Goal: Task Accomplishment & Management: Manage account settings

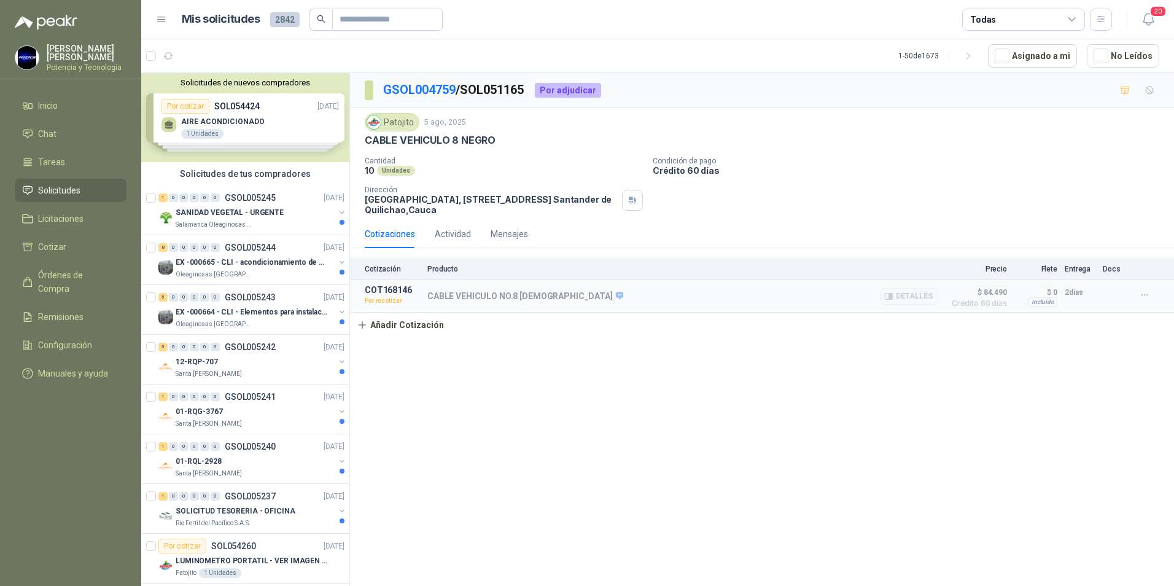
click at [599, 291] on div "CABLE VEHICULO NO.8 NEGRO Detalles" at bounding box center [682, 296] width 511 height 22
click at [387, 289] on p "COT168146" at bounding box center [392, 290] width 55 height 10
click at [445, 294] on p "CABLE VEHICULO NO.8 [DEMOGRAPHIC_DATA]" at bounding box center [525, 296] width 196 height 11
click at [450, 268] on p "Producto" at bounding box center [682, 269] width 511 height 9
click at [444, 234] on div "Actividad" at bounding box center [453, 234] width 36 height 14
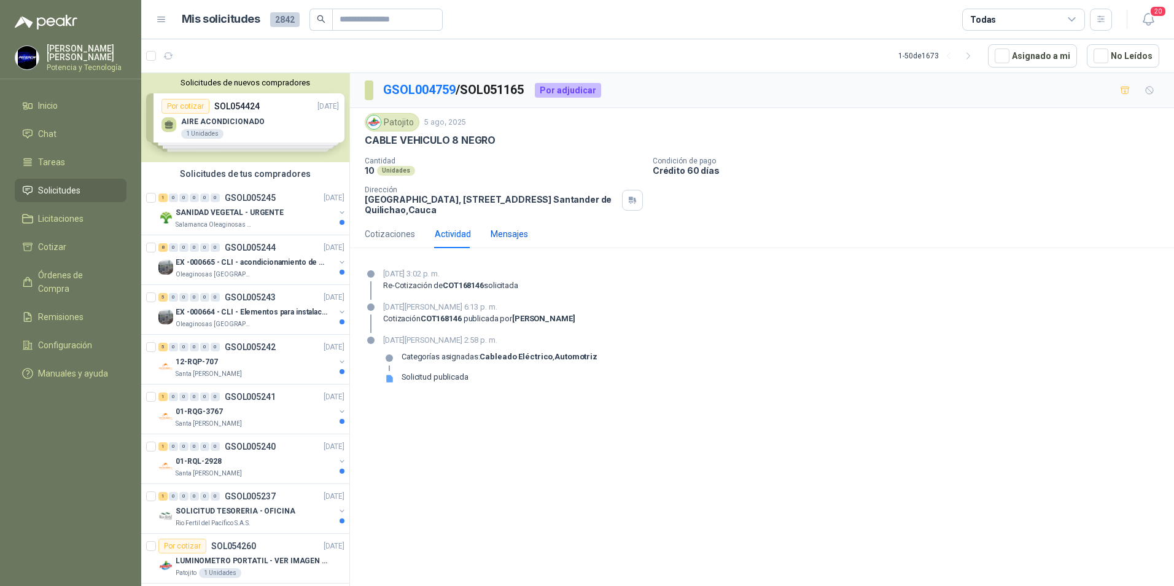
click at [512, 233] on div "Mensajes" at bounding box center [509, 234] width 37 height 14
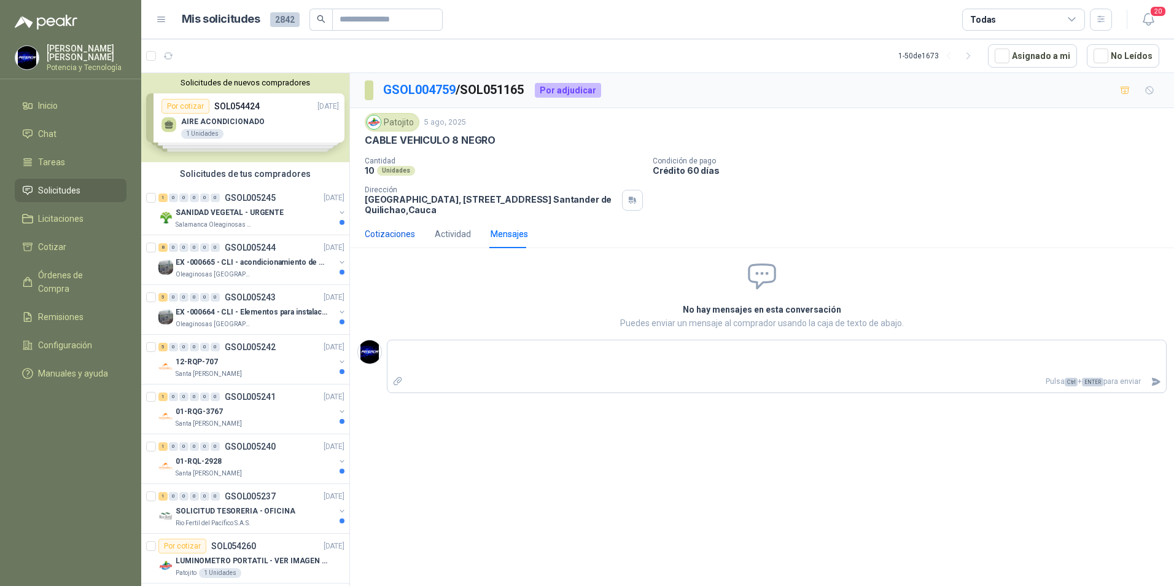
click at [383, 228] on div "Cotizaciones" at bounding box center [390, 234] width 50 height 14
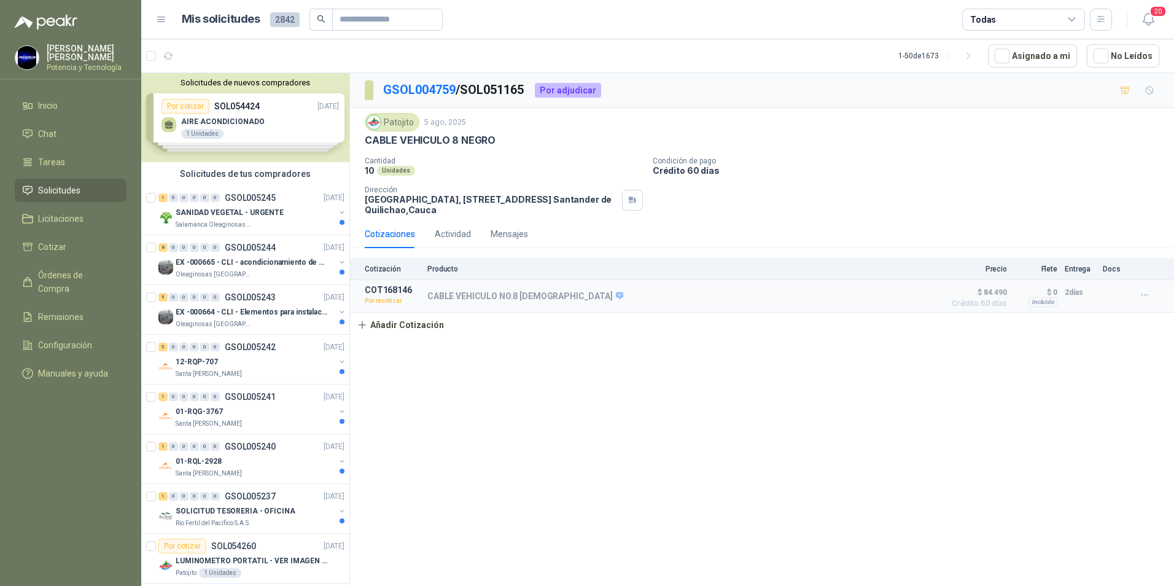
click at [280, 119] on div "Solicitudes de nuevos compradores Por cotizar SOL054424 [DATE] AIRE ACONDICIONA…" at bounding box center [245, 117] width 208 height 89
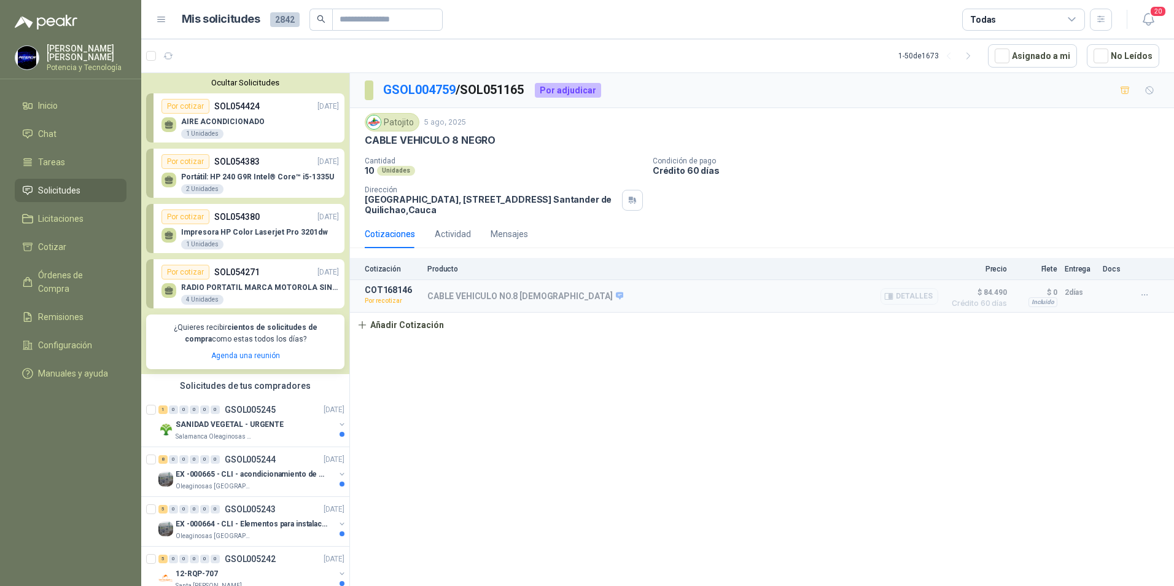
click at [602, 293] on div "CABLE VEHICULO NO.8 NEGRO Detalles" at bounding box center [682, 296] width 511 height 22
click at [444, 275] on div "Cotización Producto Precio Flete Entrega Docs" at bounding box center [762, 269] width 824 height 22
click at [412, 303] on p "Por recotizar" at bounding box center [392, 301] width 55 height 12
click at [409, 300] on p "Por recotizar" at bounding box center [392, 301] width 55 height 12
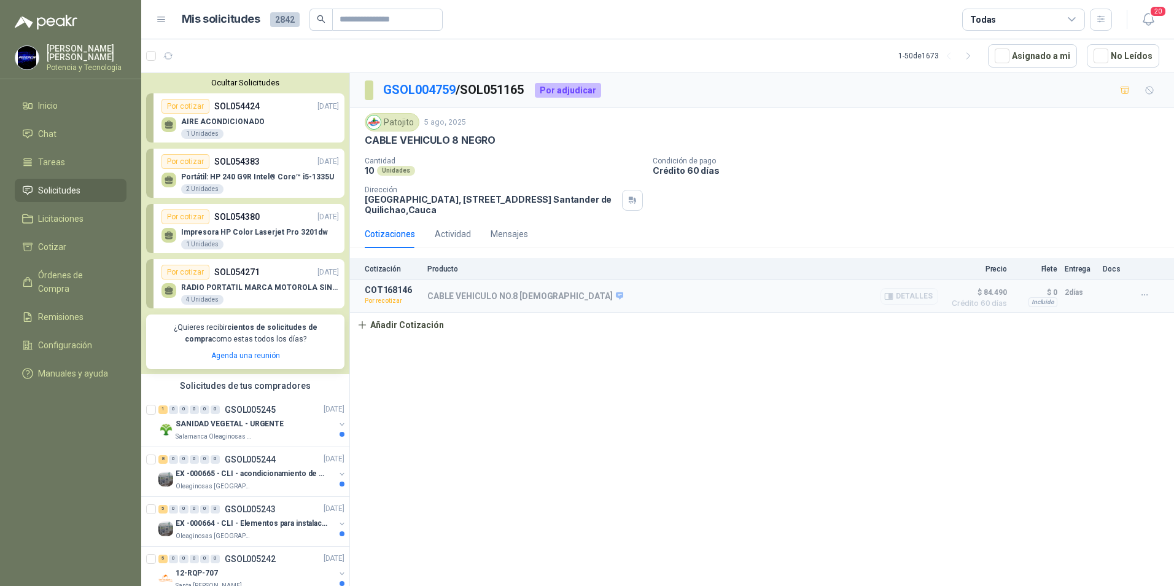
click at [409, 300] on p "Por recotizar" at bounding box center [392, 301] width 55 height 12
click at [596, 298] on div "CABLE VEHICULO NO.8 NEGRO Detalles" at bounding box center [682, 296] width 511 height 22
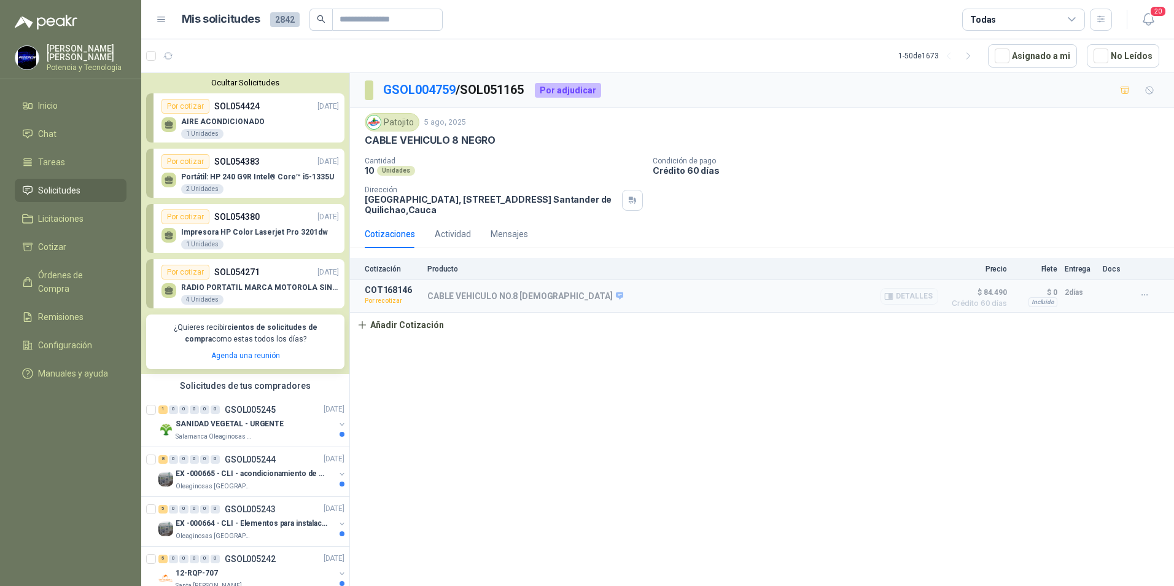
click at [865, 294] on div "CABLE VEHICULO NO.8 NEGRO Detalles" at bounding box center [682, 296] width 511 height 22
click at [902, 297] on button "Detalles" at bounding box center [910, 296] width 58 height 17
click at [923, 298] on button "Detalles" at bounding box center [910, 296] width 58 height 17
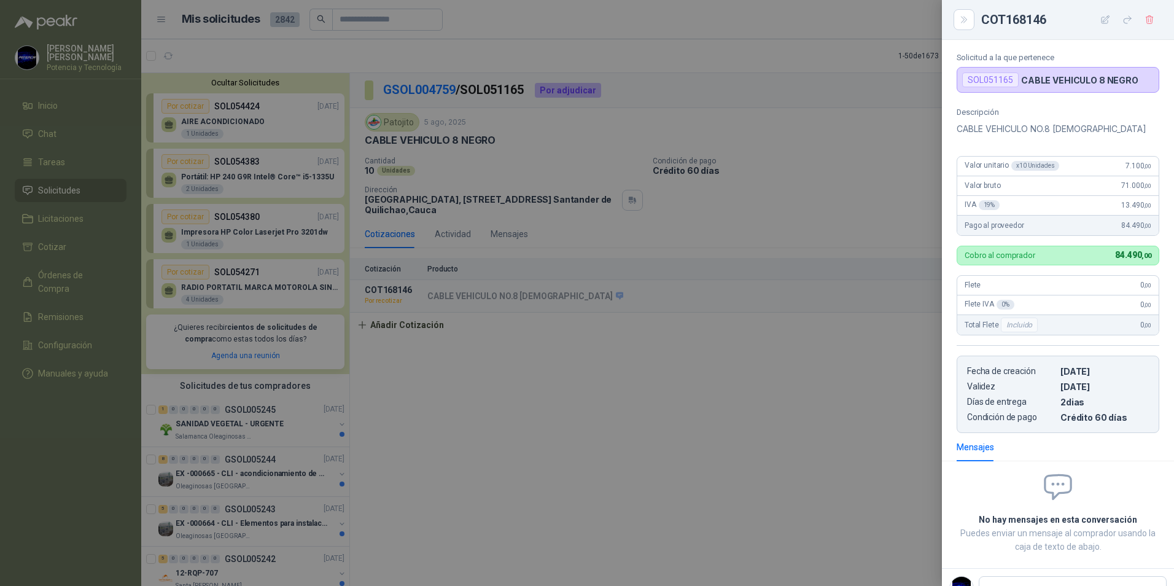
scroll to position [0, 0]
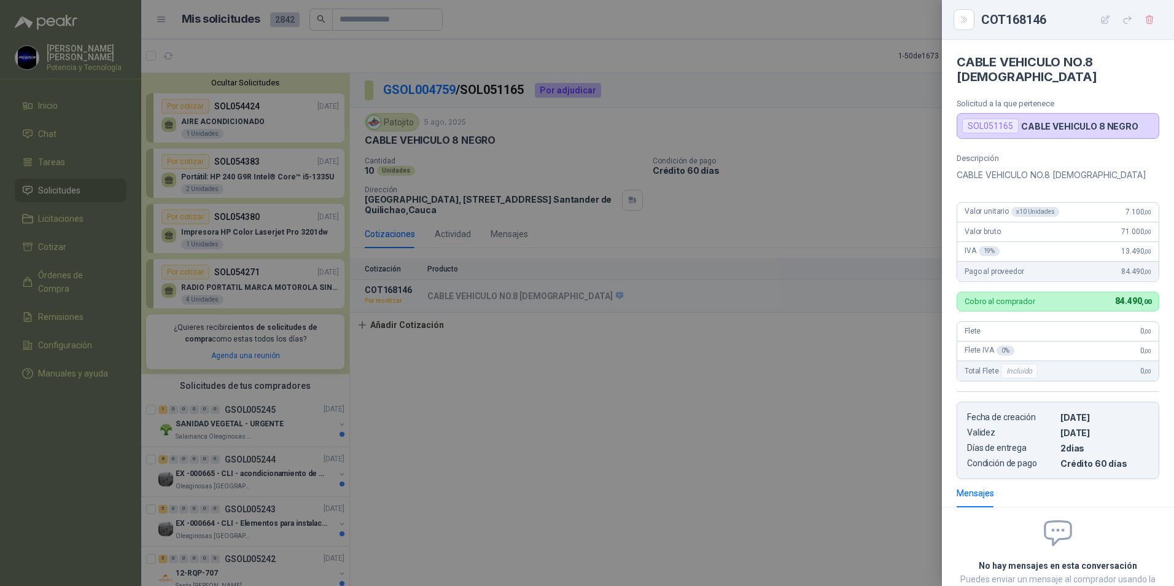
click at [1040, 120] on div "SOL051165 CABLE VEHICULO 8 NEGRO" at bounding box center [1058, 126] width 203 height 26
click at [1007, 119] on div "SOL051165" at bounding box center [990, 126] width 57 height 15
click at [1001, 119] on div "SOL051165" at bounding box center [990, 126] width 57 height 15
click at [1045, 120] on div "SOL051165 CABLE VEHICULO 8 NEGRO" at bounding box center [1058, 126] width 203 height 26
click at [833, 214] on div at bounding box center [587, 293] width 1174 height 586
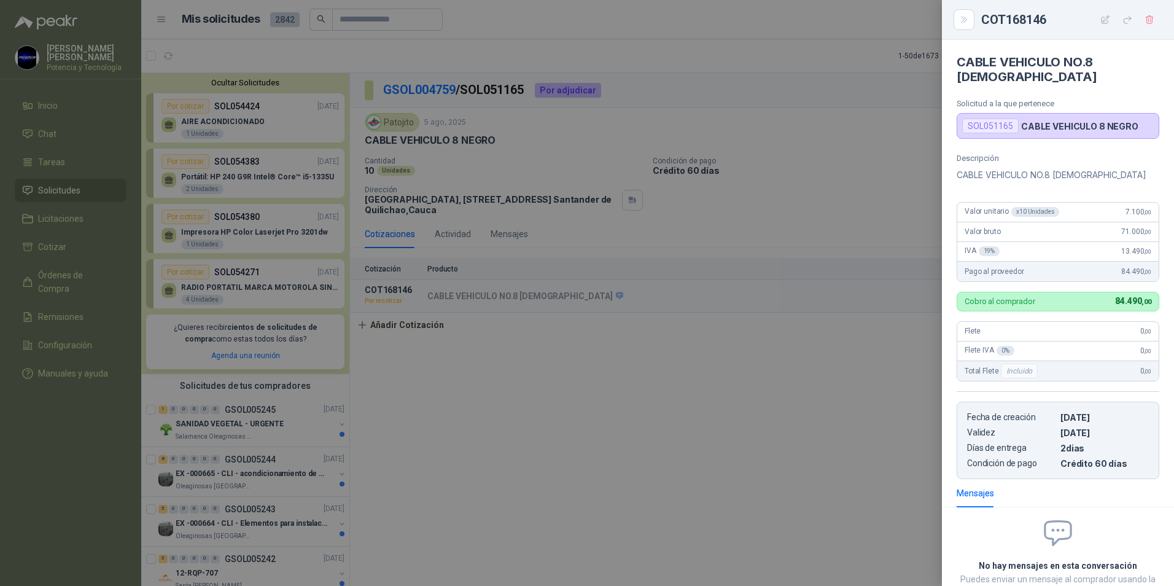
scroll to position [82, 0]
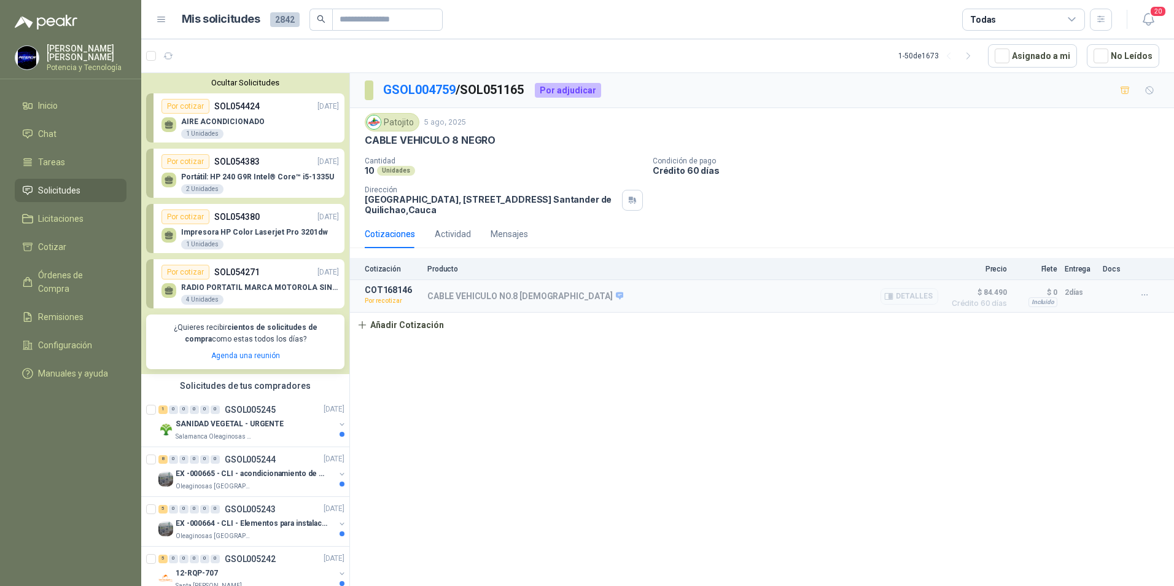
click at [456, 303] on div "CABLE VEHICULO NO.8 NEGRO Detalles" at bounding box center [682, 296] width 511 height 22
click at [921, 300] on button "Detalles" at bounding box center [910, 296] width 58 height 17
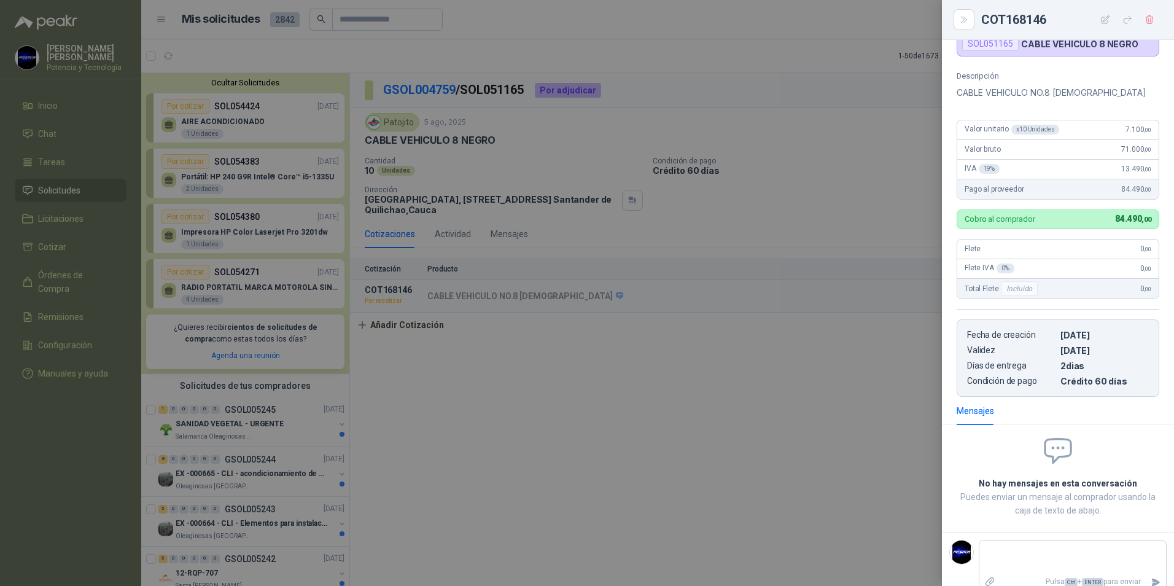
click at [711, 373] on div at bounding box center [587, 293] width 1174 height 586
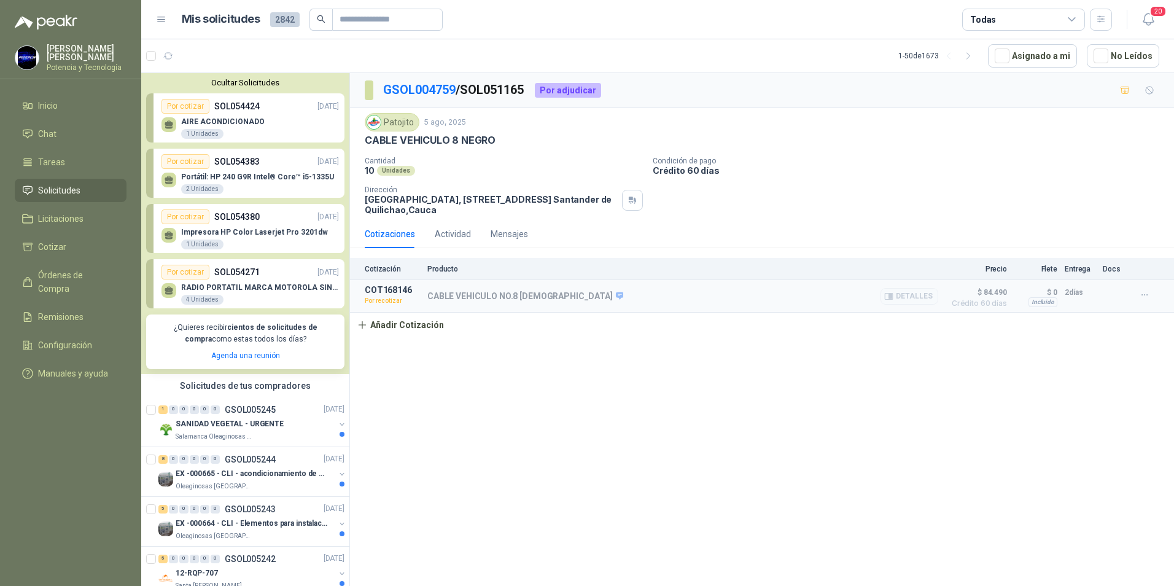
click at [372, 304] on p "Por recotizar" at bounding box center [392, 301] width 55 height 12
click at [375, 294] on p "COT168146" at bounding box center [392, 290] width 55 height 10
click at [655, 292] on div "CABLE VEHICULO NO.8 NEGRO Detalles" at bounding box center [682, 296] width 511 height 22
click at [911, 301] on button "Detalles" at bounding box center [910, 296] width 58 height 17
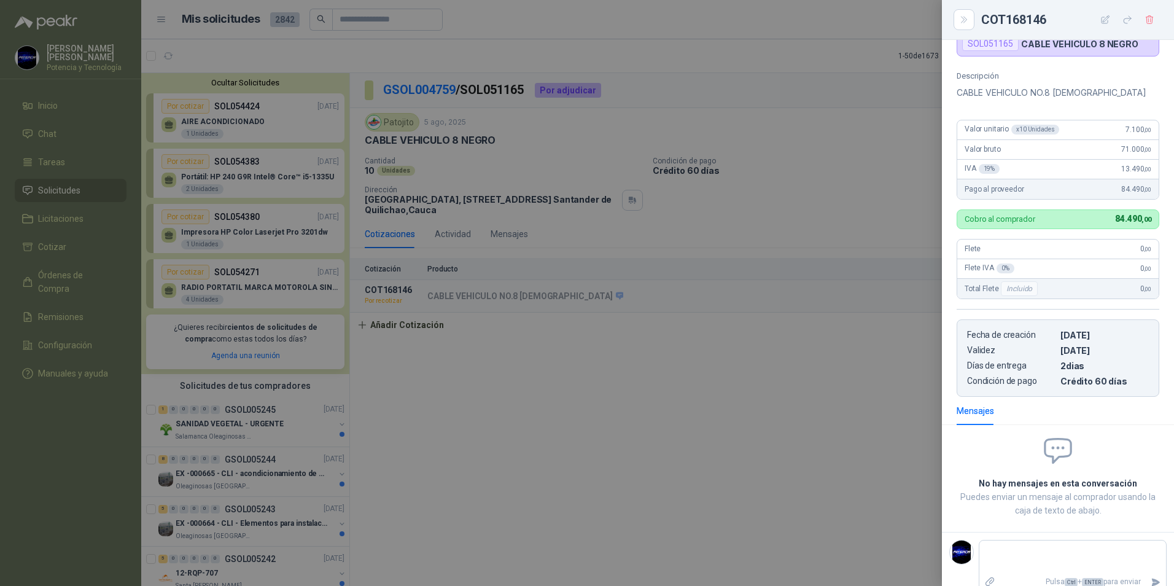
click at [585, 467] on div at bounding box center [587, 293] width 1174 height 586
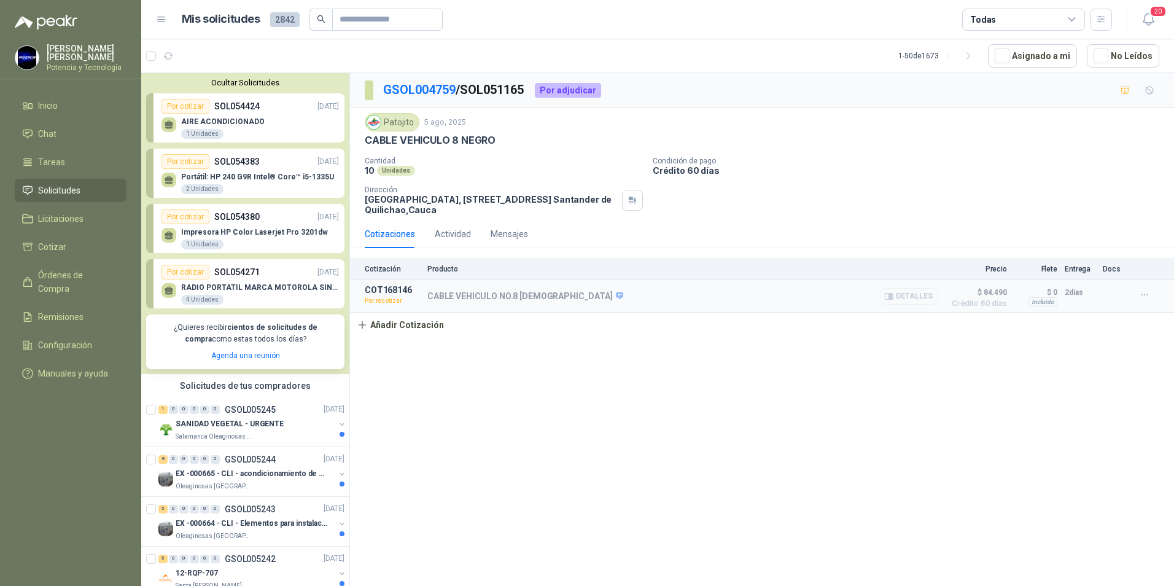
click at [919, 298] on button "Detalles" at bounding box center [910, 296] width 58 height 17
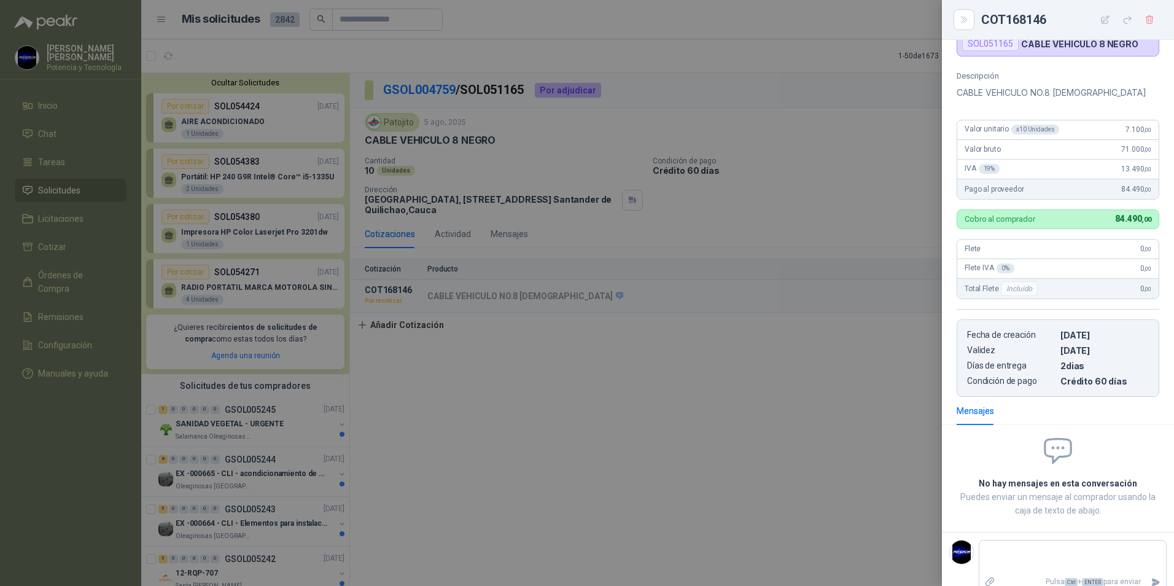
click at [1080, 120] on div "Valor unitario x 10 Unidades 7.100 ,00" at bounding box center [1058, 130] width 201 height 20
click at [1044, 125] on div "x 10 Unidades" at bounding box center [1036, 130] width 48 height 10
click at [992, 125] on span "Valor unitario x 10 Unidades" at bounding box center [1012, 130] width 95 height 10
click at [1077, 120] on div "Valor unitario x 10 Unidades 7.100 ,00" at bounding box center [1058, 130] width 201 height 20
click at [1126, 125] on span "7.100 ,00" at bounding box center [1139, 129] width 26 height 9
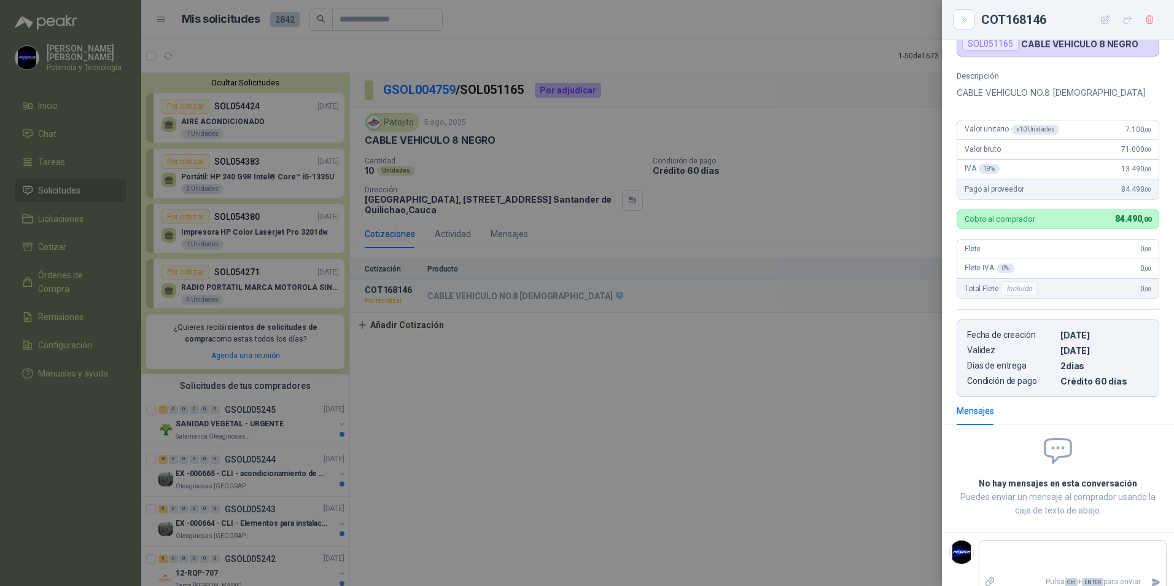
click at [1126, 125] on span "7.100 ,00" at bounding box center [1139, 129] width 26 height 9
click at [1055, 140] on div "Valor bruto 71.000 ,00" at bounding box center [1058, 150] width 201 height 20
click at [392, 270] on div at bounding box center [587, 293] width 1174 height 586
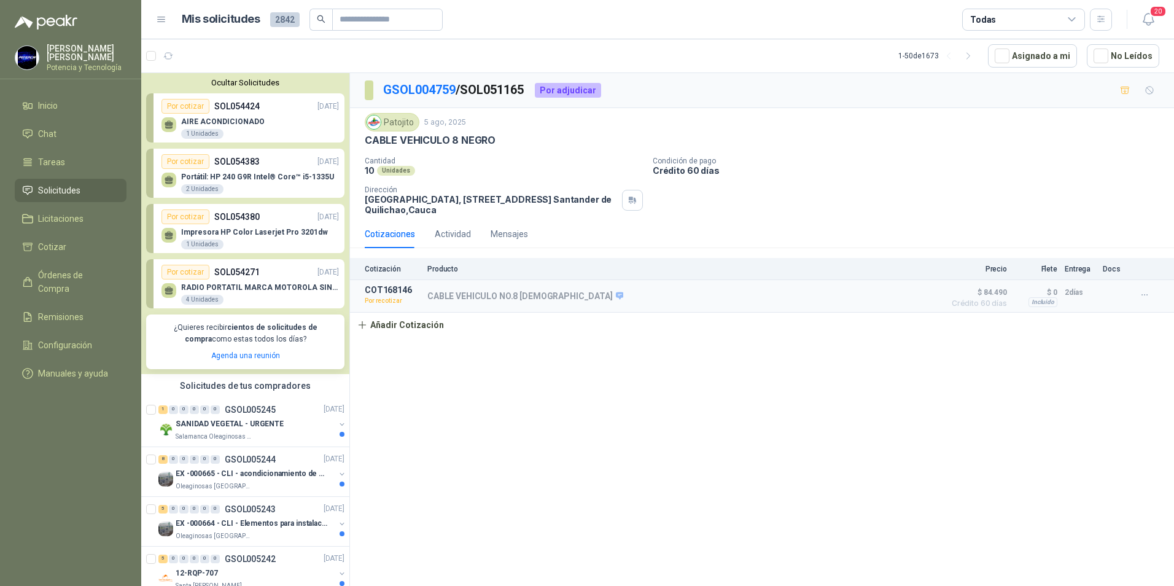
click at [994, 270] on p "Precio" at bounding box center [976, 269] width 61 height 9
click at [991, 291] on span "$ 84.490" at bounding box center [976, 292] width 61 height 15
click at [988, 300] on span "Crédito 60 días" at bounding box center [976, 303] width 61 height 7
click at [993, 300] on span "Crédito 60 días" at bounding box center [976, 303] width 61 height 7
click at [1015, 297] on article "COT168146 Por recotizar CABLE VEHICULO NO.8 NEGRO Detalles $ 84.490 Crédito 60 …" at bounding box center [762, 296] width 824 height 33
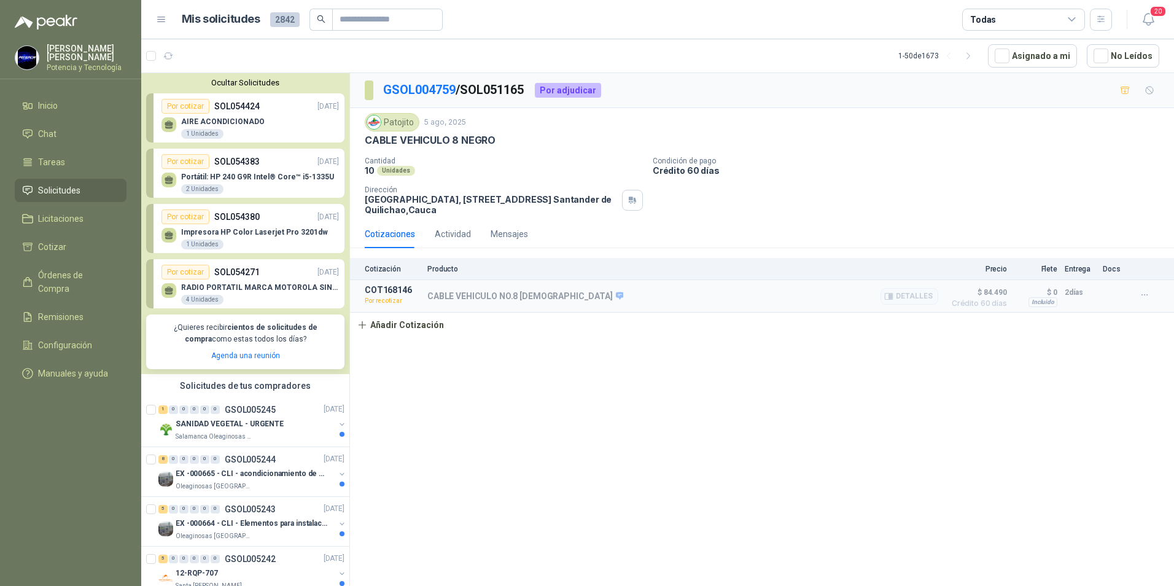
click at [1021, 297] on p "$ 0" at bounding box center [1036, 292] width 43 height 15
click at [1026, 302] on div "$ 0 Incluido" at bounding box center [1036, 296] width 43 height 22
click at [1027, 303] on div "$ 0 Incluido" at bounding box center [1036, 296] width 43 height 22
click at [1025, 304] on div "$ 0 Incluido" at bounding box center [1036, 296] width 43 height 22
drag, startPoint x: 1025, startPoint y: 304, endPoint x: 978, endPoint y: 295, distance: 48.1
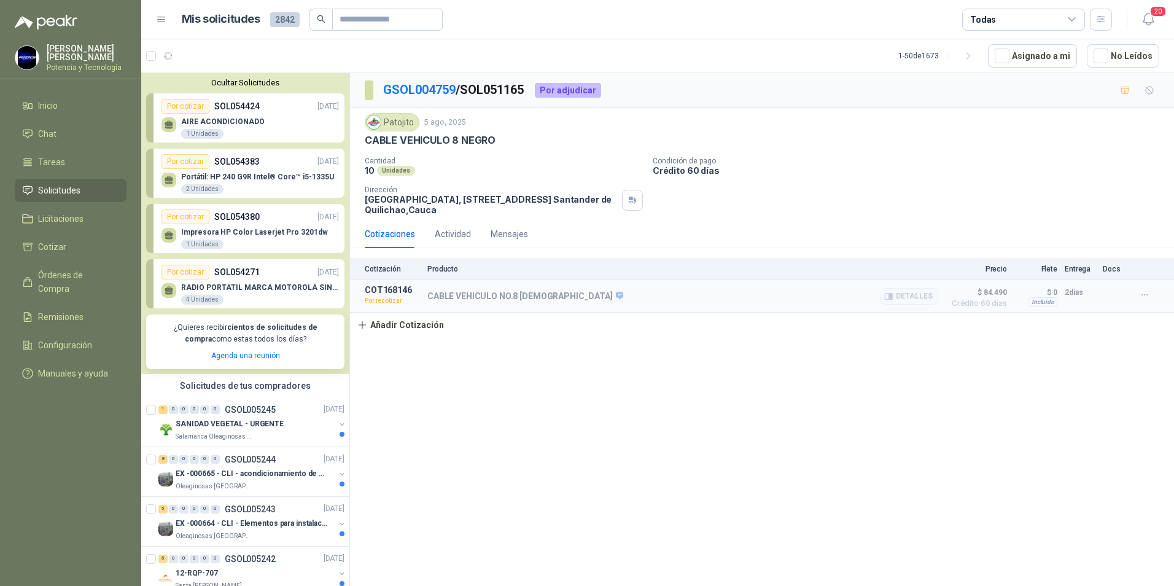
click at [978, 295] on span "$ 84.490" at bounding box center [976, 292] width 61 height 15
click at [1026, 292] on p "$ 0" at bounding box center [1036, 292] width 43 height 15
click at [1040, 301] on div "Incluido" at bounding box center [1043, 302] width 29 height 10
click at [990, 297] on span "$ 84.490" at bounding box center [976, 292] width 61 height 15
drag, startPoint x: 990, startPoint y: 297, endPoint x: 988, endPoint y: 281, distance: 15.5
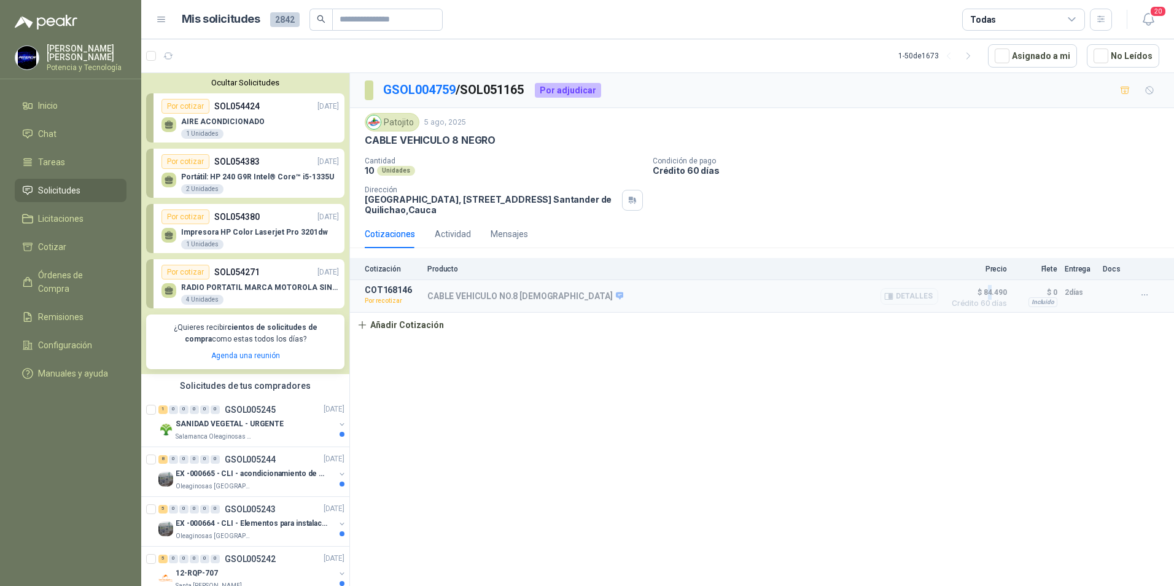
click at [988, 281] on article "COT168146 Por recotizar CABLE VEHICULO NO.8 NEGRO Detalles $ 84.490 Crédito 60 …" at bounding box center [762, 296] width 824 height 33
click at [994, 267] on p "Precio" at bounding box center [976, 269] width 61 height 9
click at [955, 313] on article "COT168146 Por recotizar CABLE VEHICULO NO.8 NEGRO Detalles $ 84.490 Crédito 60 …" at bounding box center [762, 296] width 824 height 33
click at [435, 307] on div "CABLE VEHICULO NO.8 NEGRO Detalles" at bounding box center [682, 296] width 511 height 22
drag, startPoint x: 402, startPoint y: 302, endPoint x: 459, endPoint y: 301, distance: 57.1
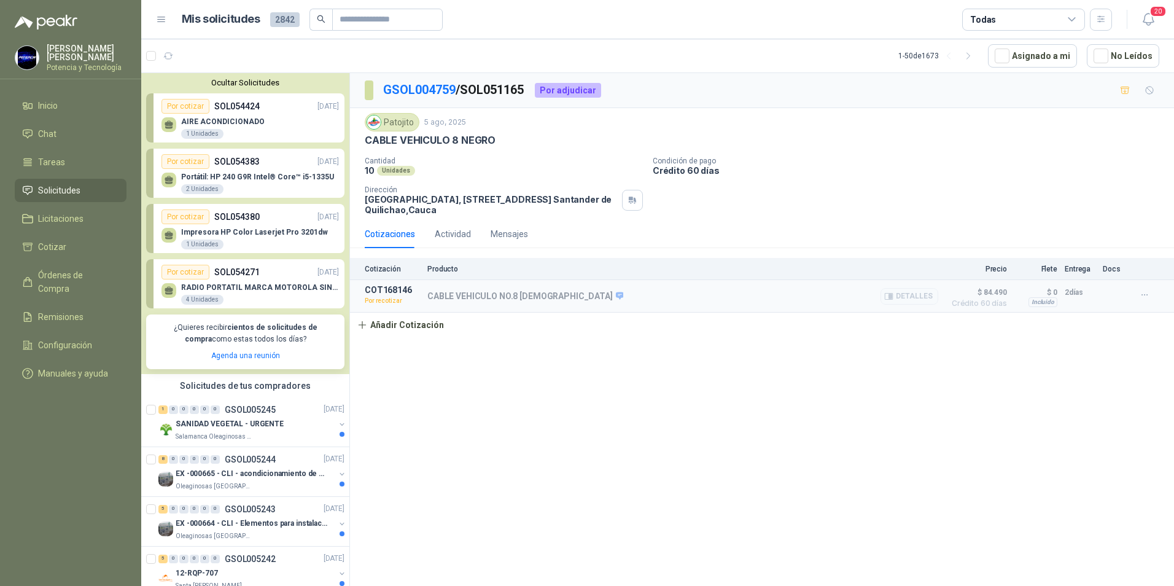
click at [404, 302] on p "Por recotizar" at bounding box center [392, 301] width 55 height 12
click at [460, 301] on p "CABLE VEHICULO NO.8 [DEMOGRAPHIC_DATA]" at bounding box center [525, 296] width 196 height 11
drag, startPoint x: 463, startPoint y: 301, endPoint x: 478, endPoint y: 301, distance: 14.7
click at [478, 301] on p "CABLE VEHICULO NO.8 [DEMOGRAPHIC_DATA]" at bounding box center [525, 296] width 196 height 11
drag, startPoint x: 478, startPoint y: 301, endPoint x: 606, endPoint y: 313, distance: 128.3
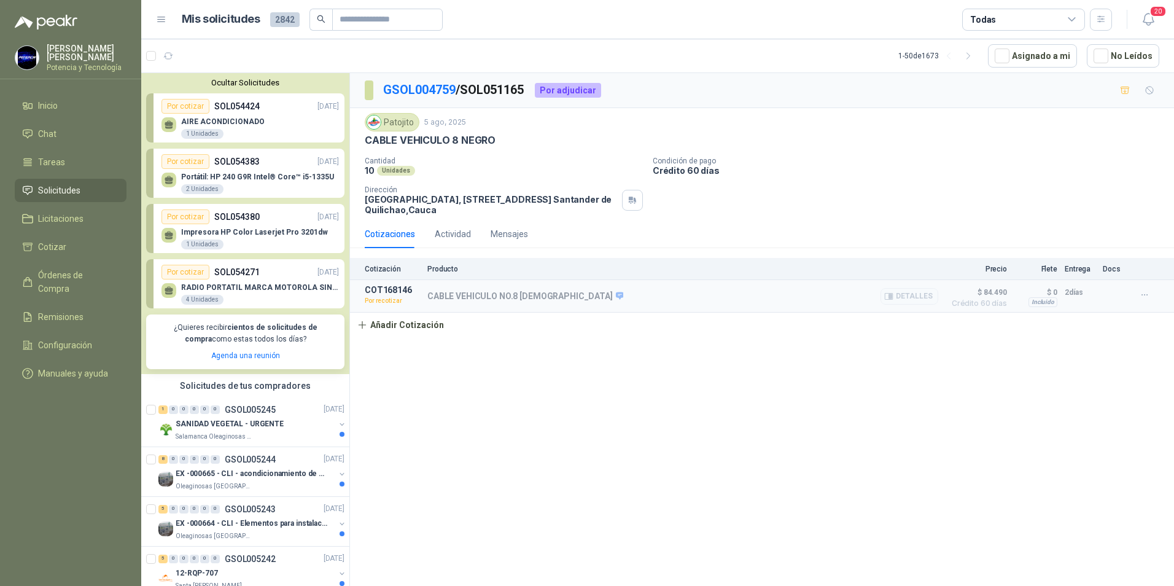
click at [597, 316] on div "Cotización Producto Precio Flete Entrega Docs COT168146 Por recotizar CABLE VEH…" at bounding box center [762, 297] width 824 height 79
drag, startPoint x: 611, startPoint y: 306, endPoint x: 594, endPoint y: 306, distance: 17.2
click at [609, 306] on div "CABLE VEHICULO NO.8 NEGRO Detalles" at bounding box center [682, 296] width 511 height 22
click at [486, 291] on div "CABLE VEHICULO NO.8 NEGRO Detalles" at bounding box center [682, 296] width 511 height 22
click at [467, 295] on p "CABLE VEHICULO NO.8 [DEMOGRAPHIC_DATA]" at bounding box center [525, 296] width 196 height 11
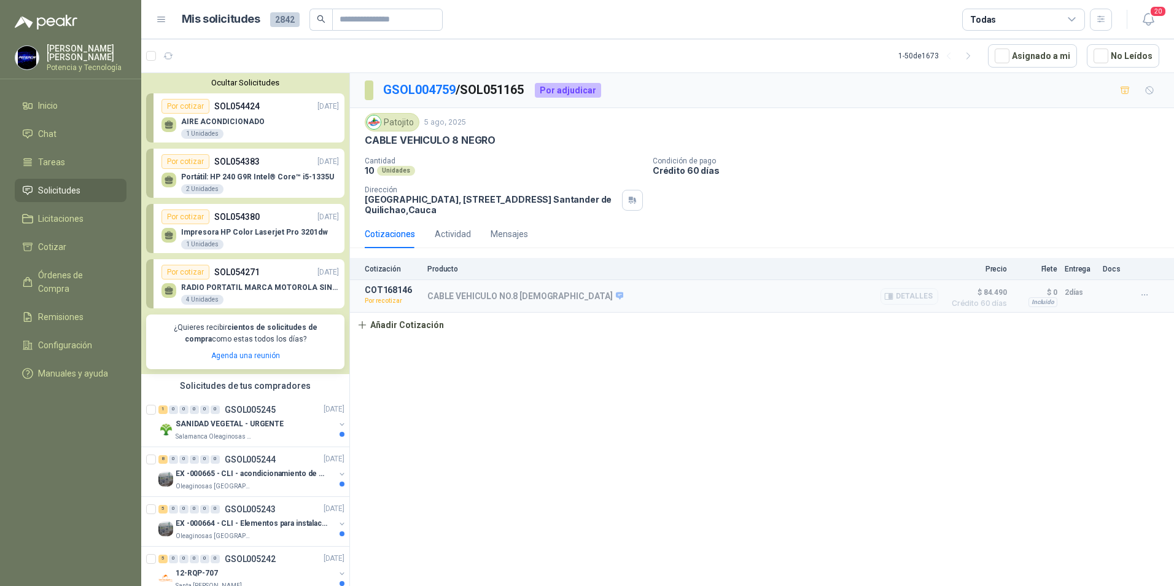
click at [487, 297] on p "CABLE VEHICULO NO.8 [DEMOGRAPHIC_DATA]" at bounding box center [525, 296] width 196 height 11
drag, startPoint x: 445, startPoint y: 300, endPoint x: 435, endPoint y: 300, distance: 9.8
click at [435, 300] on p "CABLE VEHICULO NO.8 [DEMOGRAPHIC_DATA]" at bounding box center [525, 296] width 196 height 11
drag, startPoint x: 435, startPoint y: 300, endPoint x: 382, endPoint y: 294, distance: 53.9
click at [382, 294] on p "COT168146" at bounding box center [392, 290] width 55 height 10
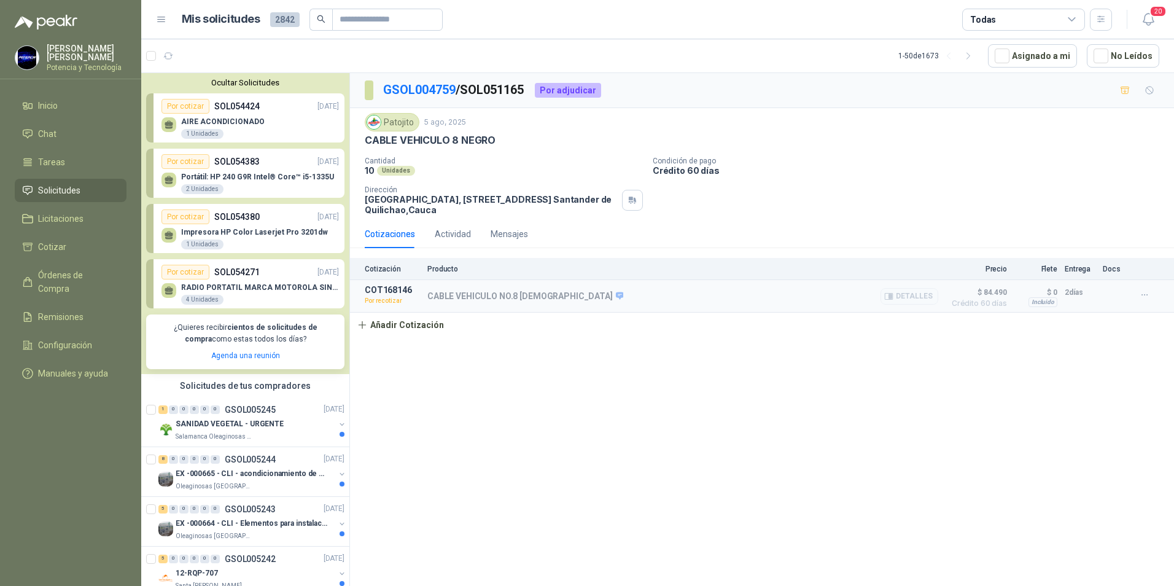
click at [381, 304] on p "Por recotizar" at bounding box center [392, 301] width 55 height 12
click at [363, 300] on article "COT168146 Por recotizar CABLE VEHICULO NO.8 NEGRO Detalles $ 84.490 Crédito 60 …" at bounding box center [762, 296] width 824 height 33
click at [591, 93] on div "Por adjudicar" at bounding box center [568, 90] width 66 height 15
click at [513, 91] on p "GSOL004759 / SOL051165" at bounding box center [454, 89] width 142 height 19
click at [455, 89] on link "GSOL004759" at bounding box center [419, 89] width 72 height 15
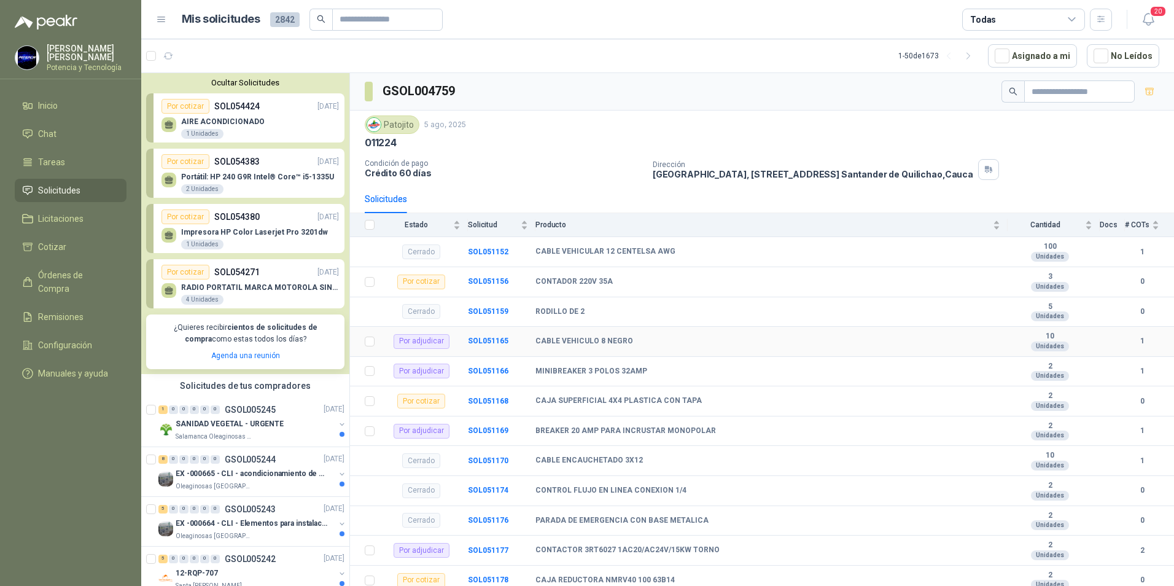
click at [386, 344] on td "Por adjudicar" at bounding box center [425, 342] width 86 height 30
click at [751, 348] on td "CABLE VEHICULO 8 NEGRO" at bounding box center [772, 342] width 472 height 30
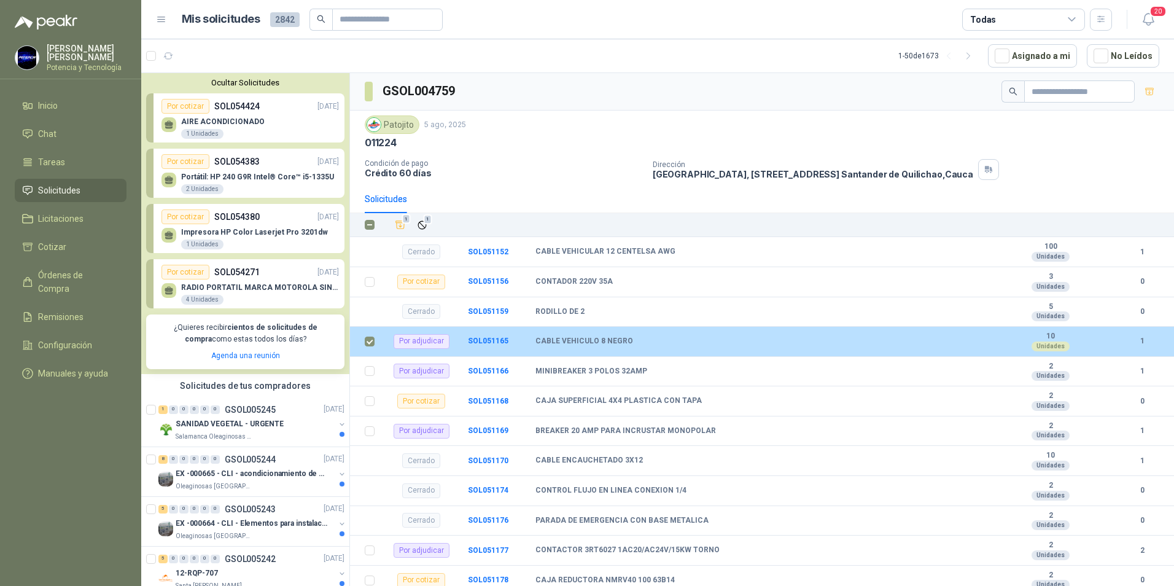
click at [866, 350] on td "CABLE VEHICULO 8 NEGRO" at bounding box center [772, 342] width 473 height 30
click at [813, 338] on div "CABLE VEHICULO 8 NEGRO" at bounding box center [769, 342] width 466 height 10
click at [482, 338] on b "SOL051165" at bounding box center [488, 341] width 41 height 9
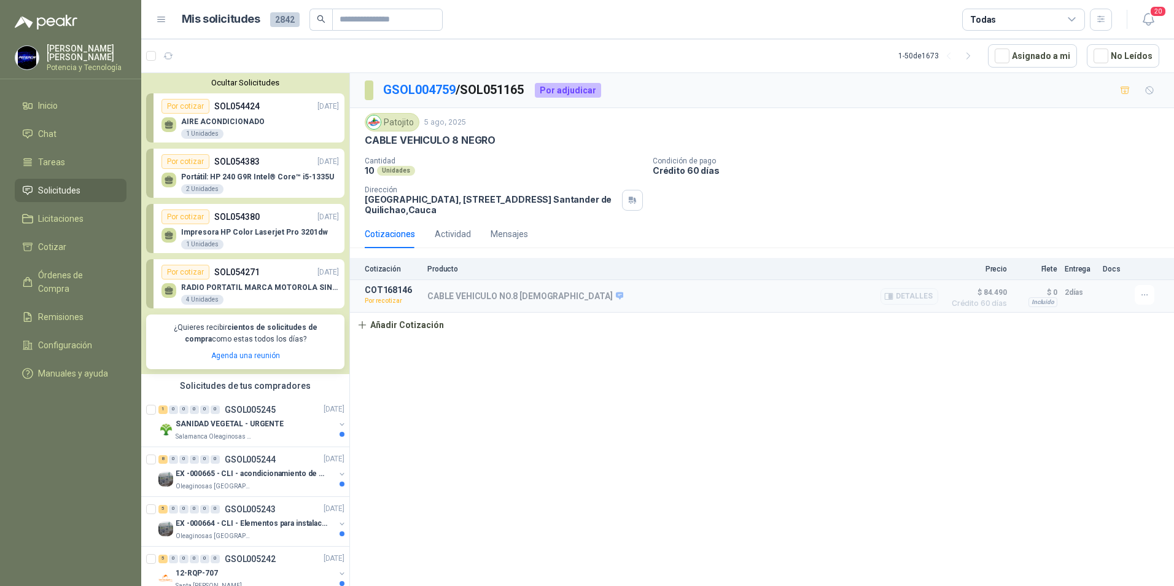
click at [748, 306] on div "CABLE VEHICULO NO.8 NEGRO Detalles" at bounding box center [682, 296] width 511 height 22
click at [582, 303] on div "CABLE VEHICULO NO.8 NEGRO Detalles" at bounding box center [682, 296] width 511 height 22
click at [590, 294] on div "CABLE VEHICULO NO.8 NEGRO Detalles" at bounding box center [682, 296] width 511 height 22
click at [924, 292] on button "Detalles" at bounding box center [910, 296] width 58 height 17
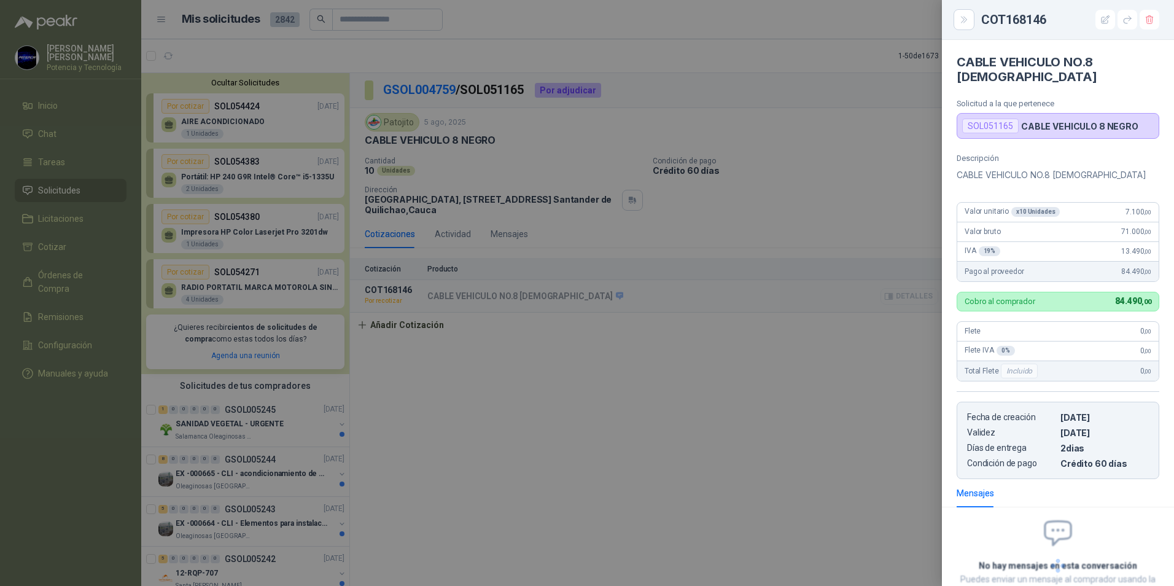
click at [921, 298] on div at bounding box center [587, 293] width 1174 height 586
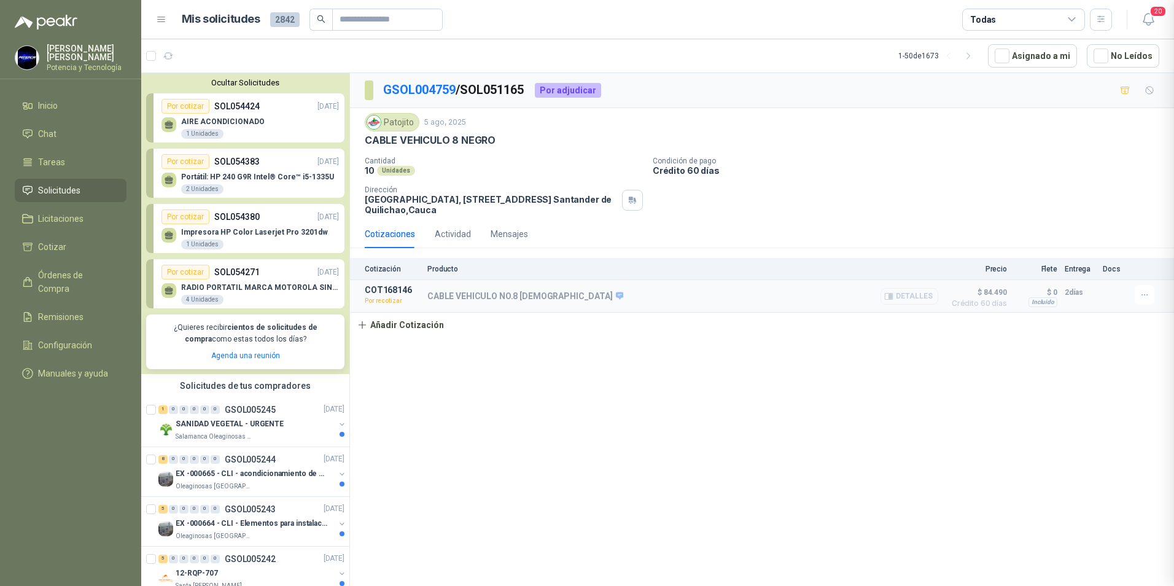
scroll to position [76, 0]
click at [991, 291] on span "$ 84.490" at bounding box center [976, 292] width 61 height 15
click at [1142, 294] on icon "button" at bounding box center [1145, 295] width 10 height 10
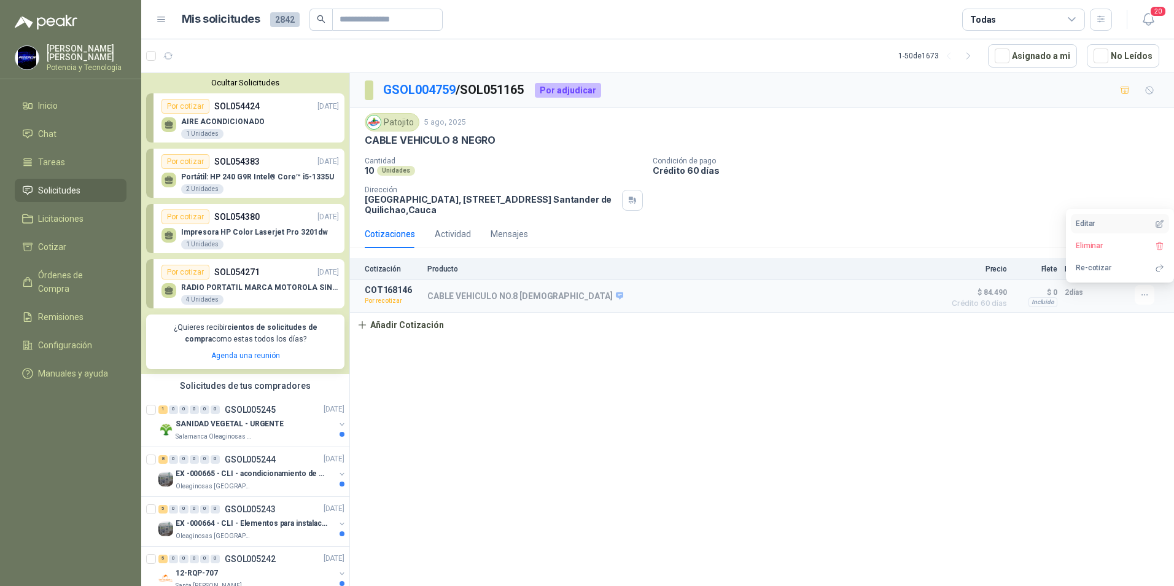
click at [1137, 222] on button "Editar" at bounding box center [1120, 224] width 98 height 20
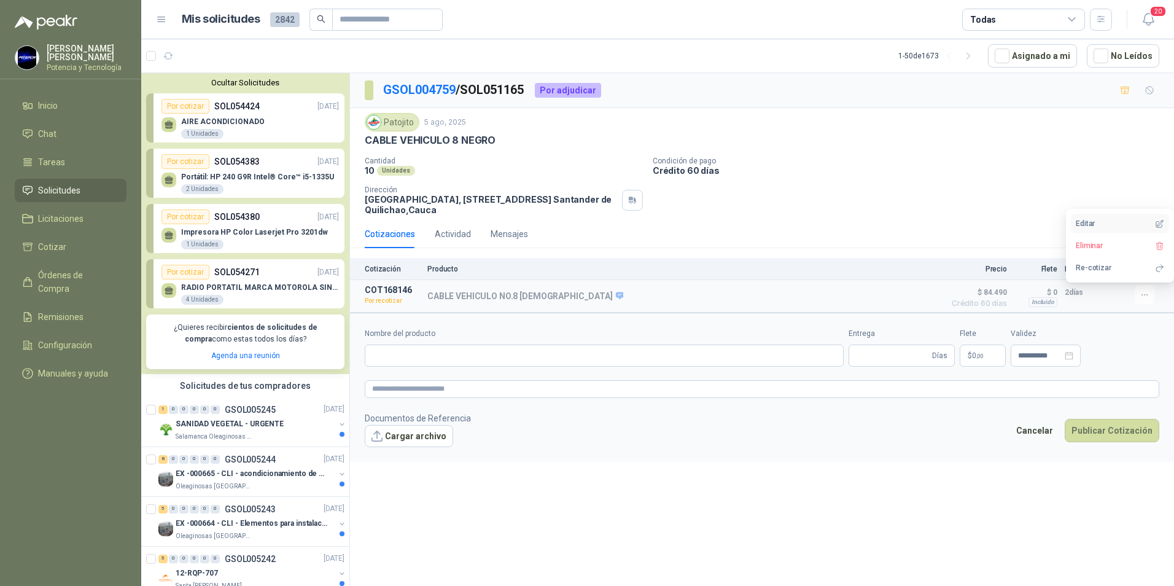
type input "**********"
type input "*"
type input "**********"
type textarea "**********"
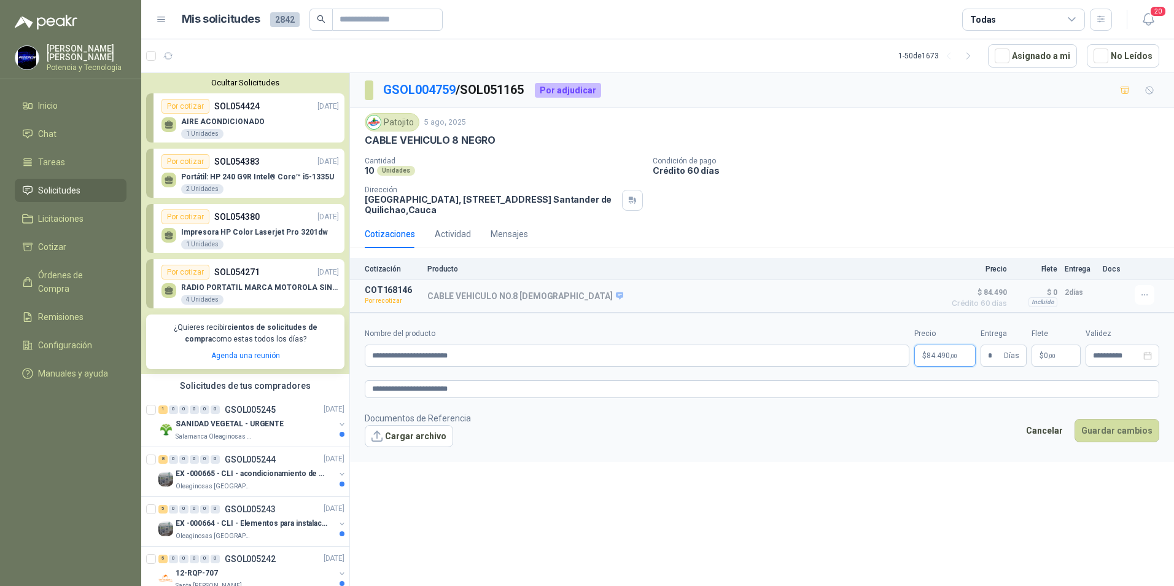
click at [932, 358] on span "84.490 ,00" at bounding box center [942, 355] width 31 height 7
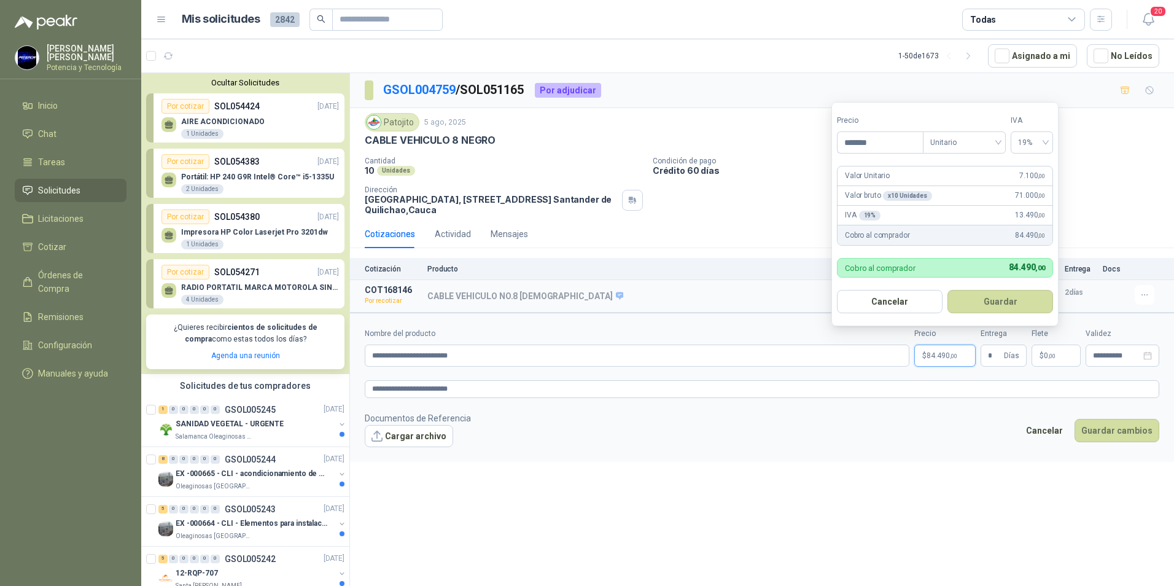
click at [948, 290] on button "Guardar" at bounding box center [1001, 301] width 106 height 23
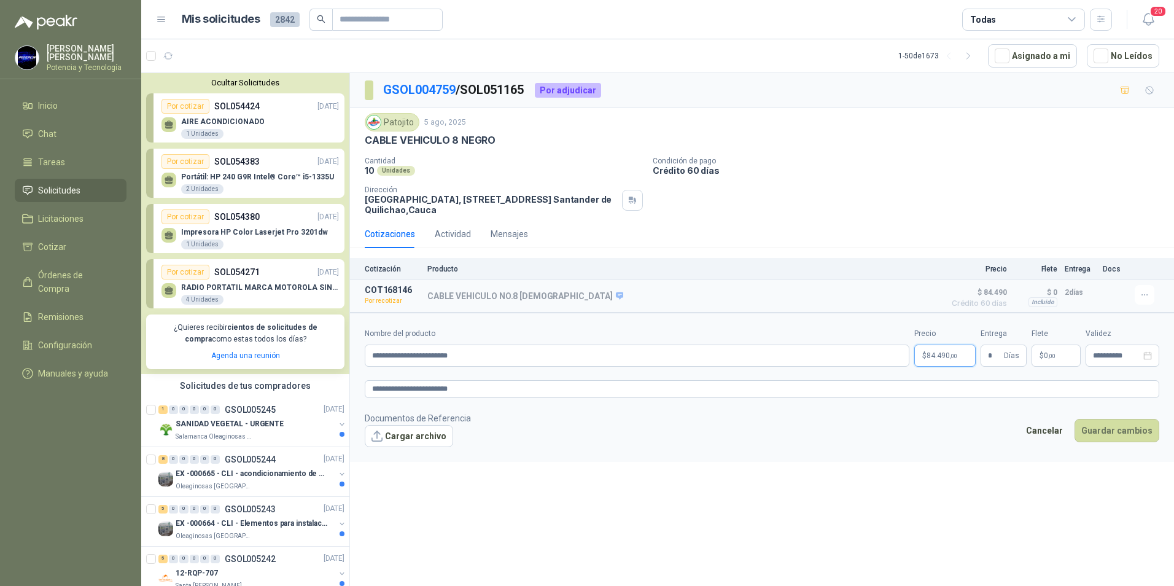
click at [932, 358] on span "84.490 ,00" at bounding box center [942, 355] width 31 height 7
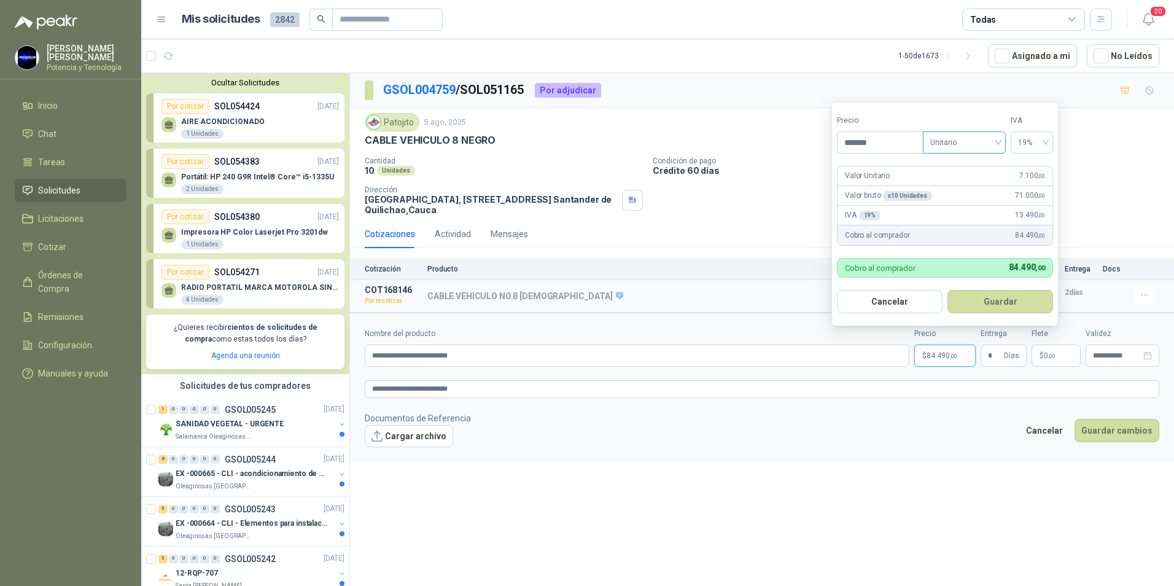
click at [994, 145] on span "Unitario" at bounding box center [965, 142] width 68 height 18
click at [991, 304] on button "Guardar" at bounding box center [1001, 301] width 106 height 23
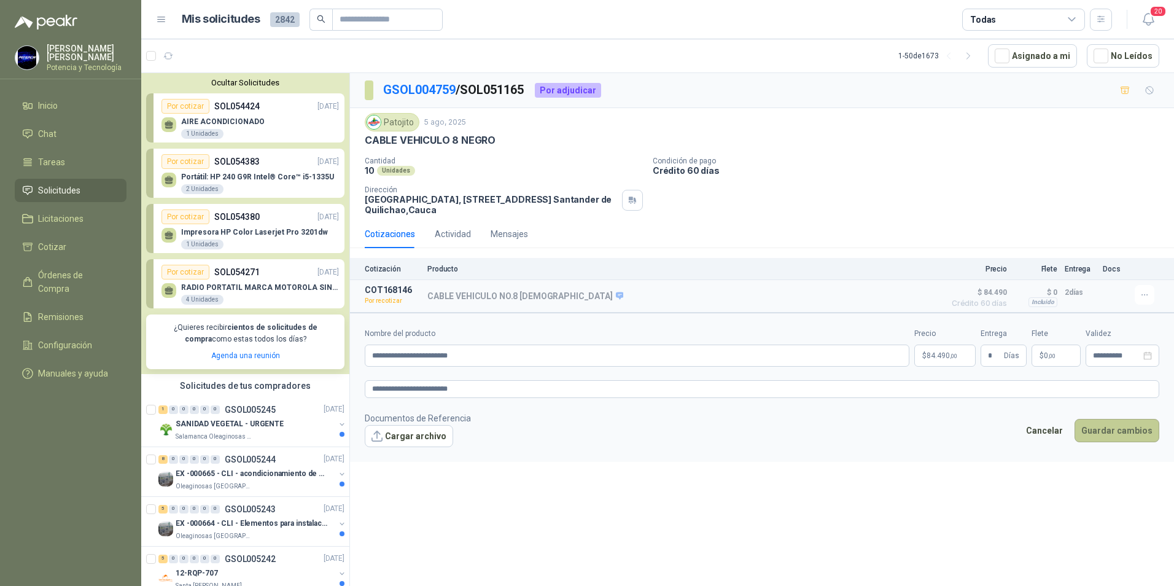
click at [1097, 431] on button "Guardar cambios" at bounding box center [1117, 430] width 85 height 23
click at [1101, 356] on input "**********" at bounding box center [1117, 356] width 48 height 8
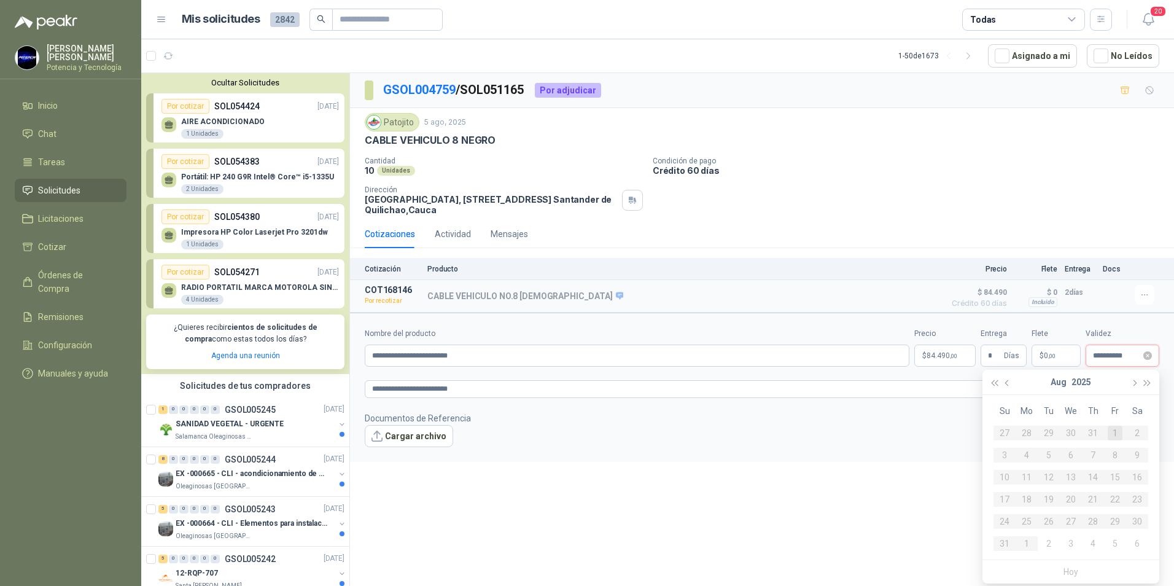
click at [1114, 359] on input "**********" at bounding box center [1117, 356] width 48 height 8
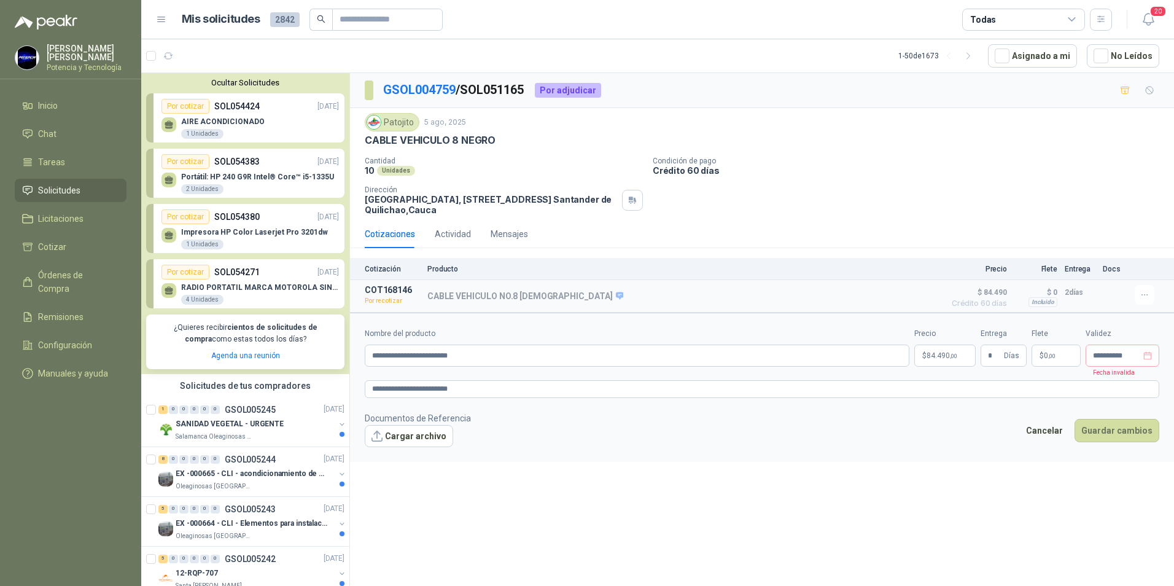
click at [940, 502] on div "**********" at bounding box center [762, 331] width 824 height 517
click at [1101, 360] on input "**********" at bounding box center [1117, 356] width 48 height 8
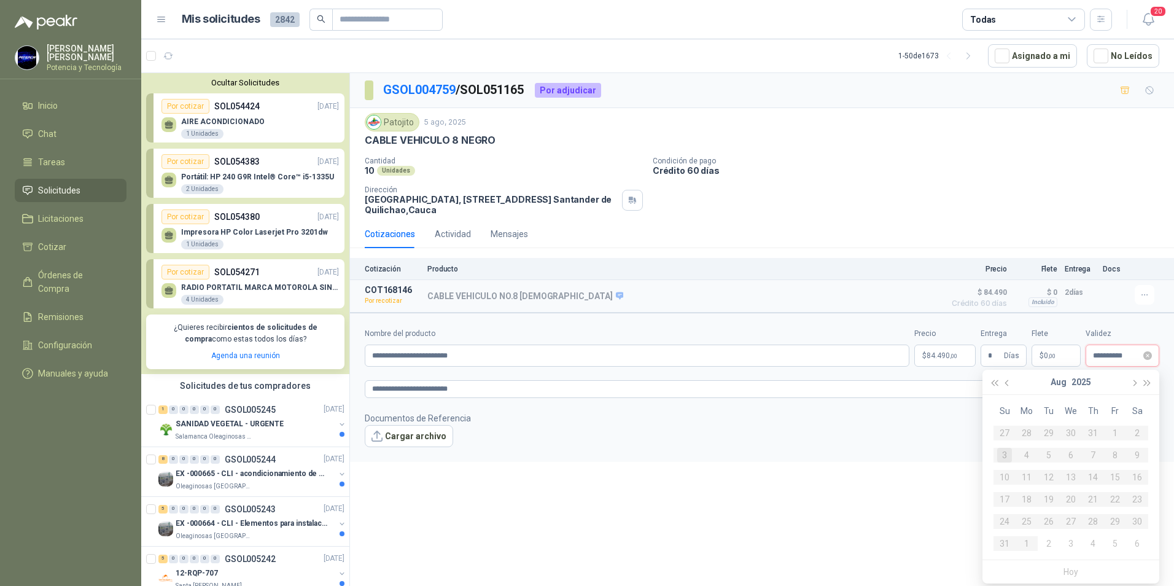
click at [1113, 356] on input "**********" at bounding box center [1117, 356] width 48 height 8
type input "**********"
click at [1070, 432] on div "3" at bounding box center [1071, 433] width 15 height 15
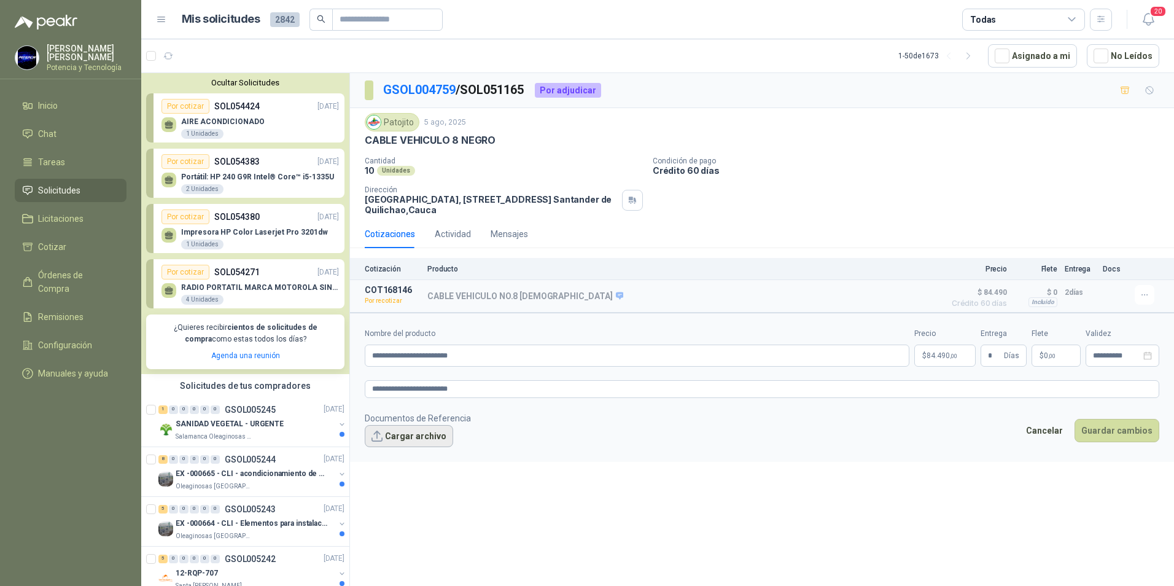
click at [421, 436] on button "Cargar archivo" at bounding box center [409, 436] width 88 height 22
click at [1090, 447] on button "Guardar cambios" at bounding box center [1117, 446] width 85 height 23
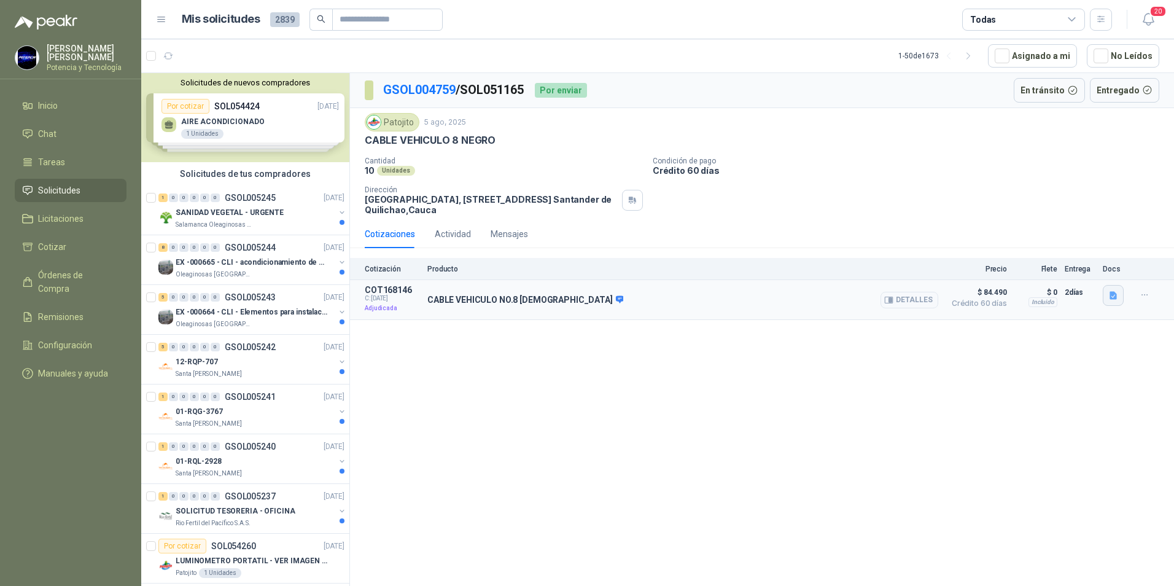
click at [1116, 296] on icon "button" at bounding box center [1113, 296] width 7 height 8
click at [1037, 346] on div "GSOL004759 / SOL051165 Por enviar En tránsito Entregado Patojito 5 ago, 2025 CA…" at bounding box center [762, 331] width 824 height 517
click at [773, 292] on div "CABLE VEHICULO NO.8 NEGRO Detalles" at bounding box center [682, 299] width 511 height 29
click at [640, 302] on div "CABLE VEHICULO NO.8 NEGRO Detalles" at bounding box center [682, 299] width 511 height 29
click at [787, 293] on div "CABLE VEHICULO NO.8 NEGRO Detalles" at bounding box center [682, 299] width 511 height 29
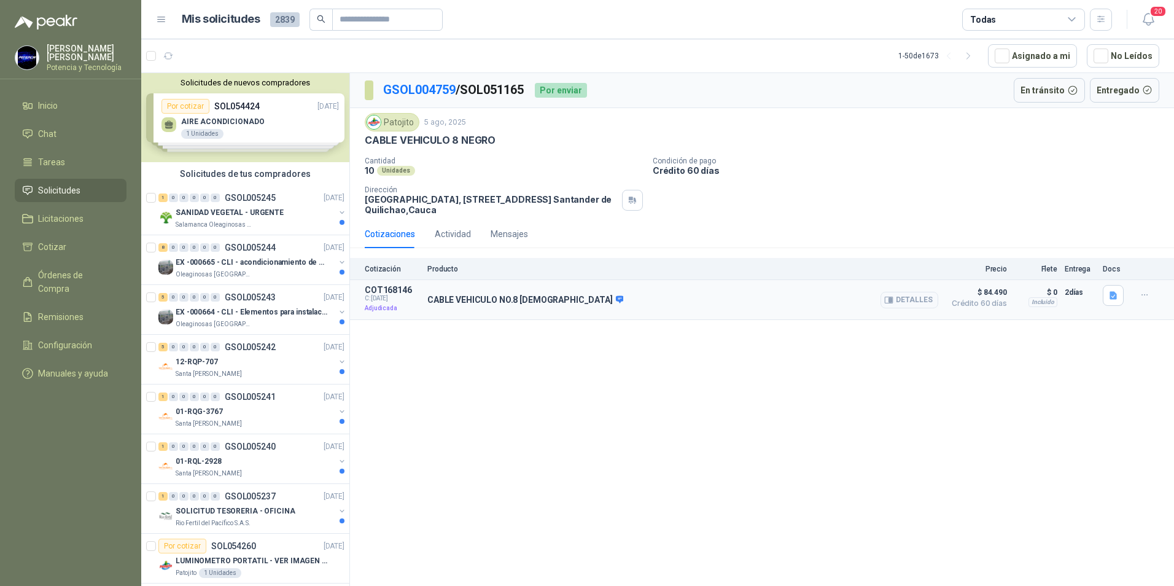
click at [660, 304] on div "CABLE VEHICULO NO.8 NEGRO Detalles" at bounding box center [682, 299] width 511 height 29
click at [552, 310] on div "CABLE VEHICULO NO.8 NEGRO Detalles" at bounding box center [682, 299] width 511 height 29
click at [400, 311] on p "Adjudicada" at bounding box center [392, 308] width 55 height 12
click at [617, 307] on div "CABLE VEHICULO NO.8 NEGRO Detalles" at bounding box center [682, 299] width 511 height 29
click at [813, 299] on div "CABLE VEHICULO NO.8 NEGRO Detalles" at bounding box center [682, 299] width 511 height 29
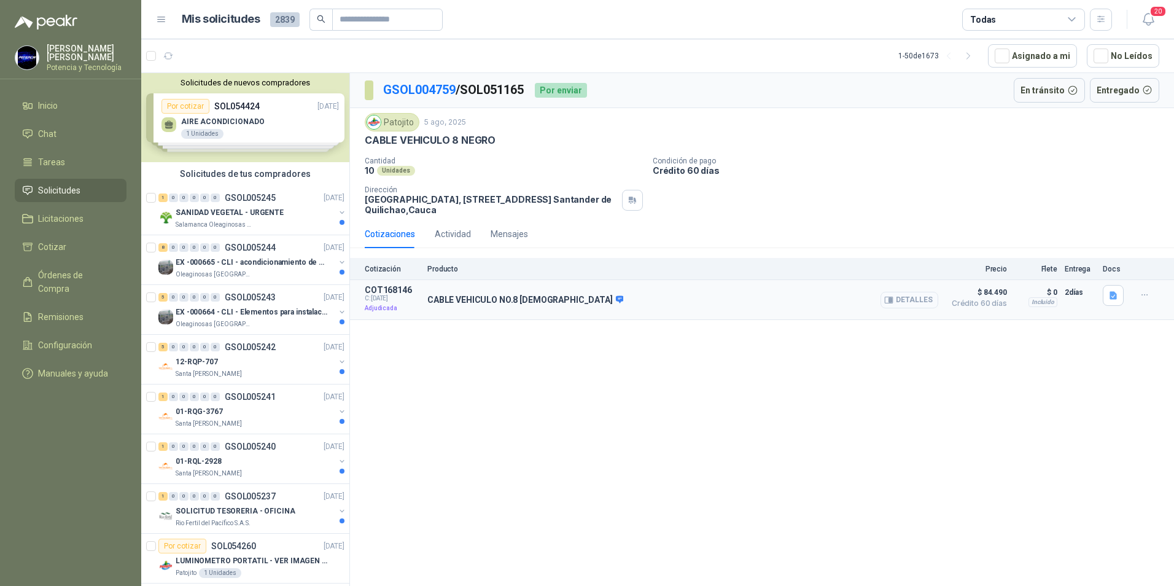
click at [919, 299] on button "Detalles" at bounding box center [910, 300] width 58 height 17
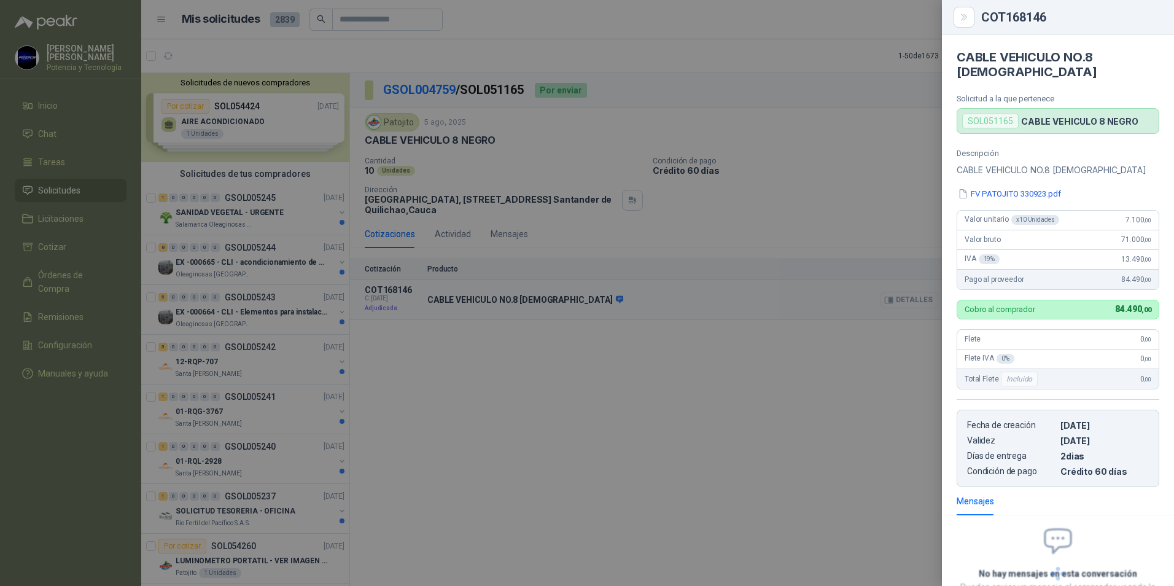
scroll to position [84, 0]
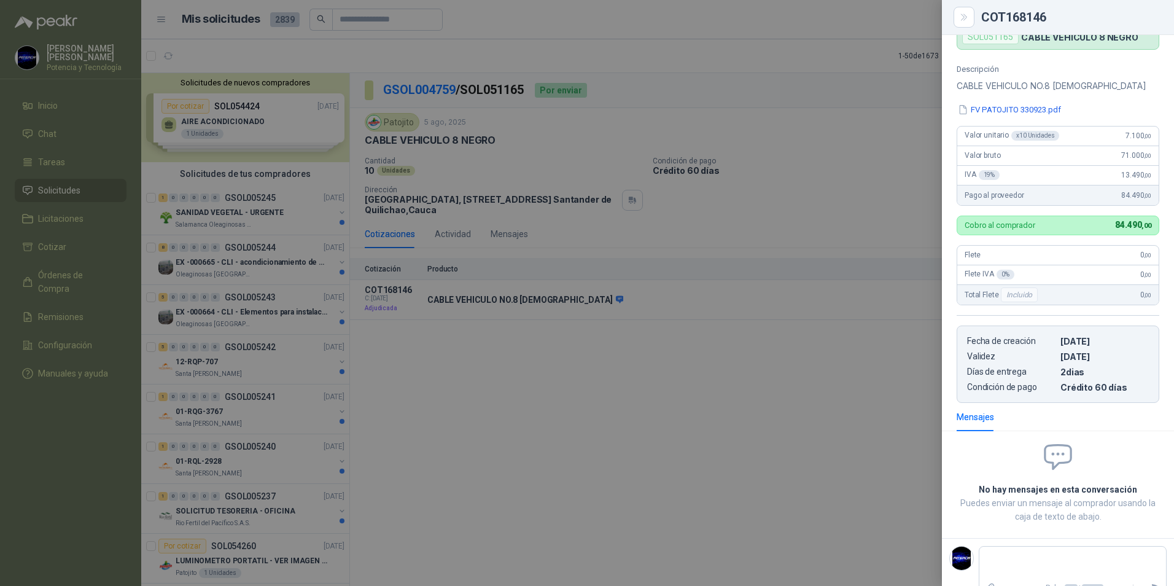
click at [722, 221] on div at bounding box center [587, 293] width 1174 height 586
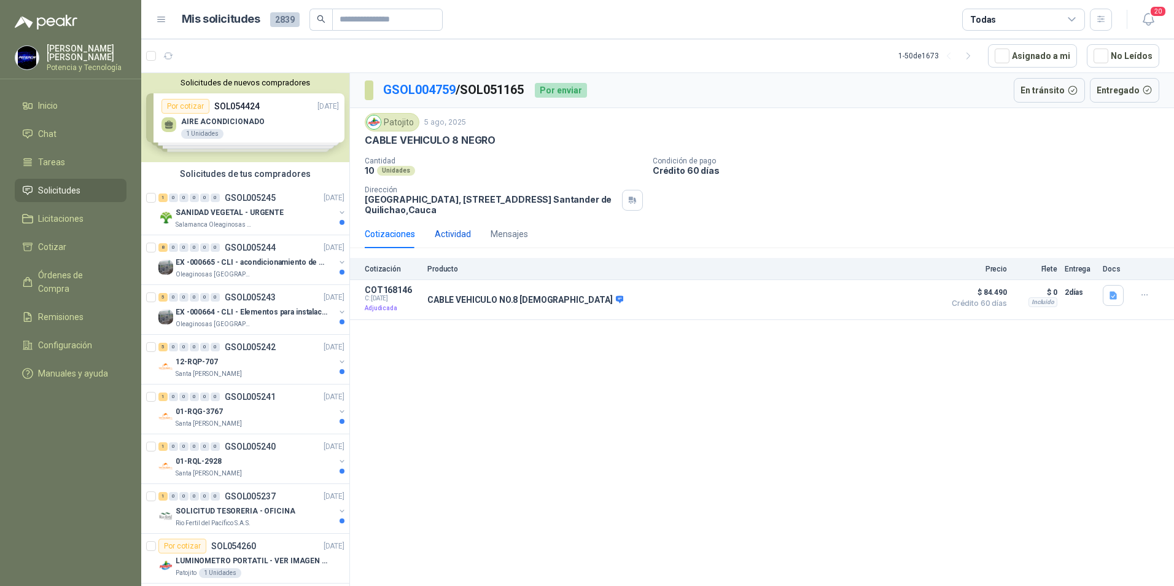
click at [444, 236] on div "Actividad" at bounding box center [453, 234] width 36 height 14
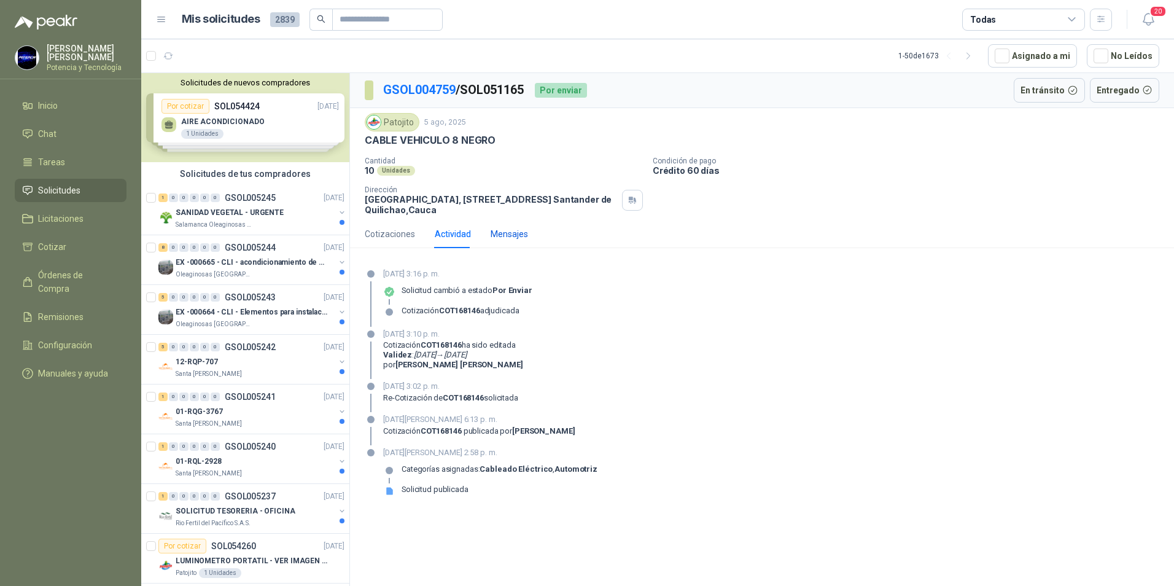
click at [493, 233] on div "Mensajes" at bounding box center [509, 234] width 37 height 14
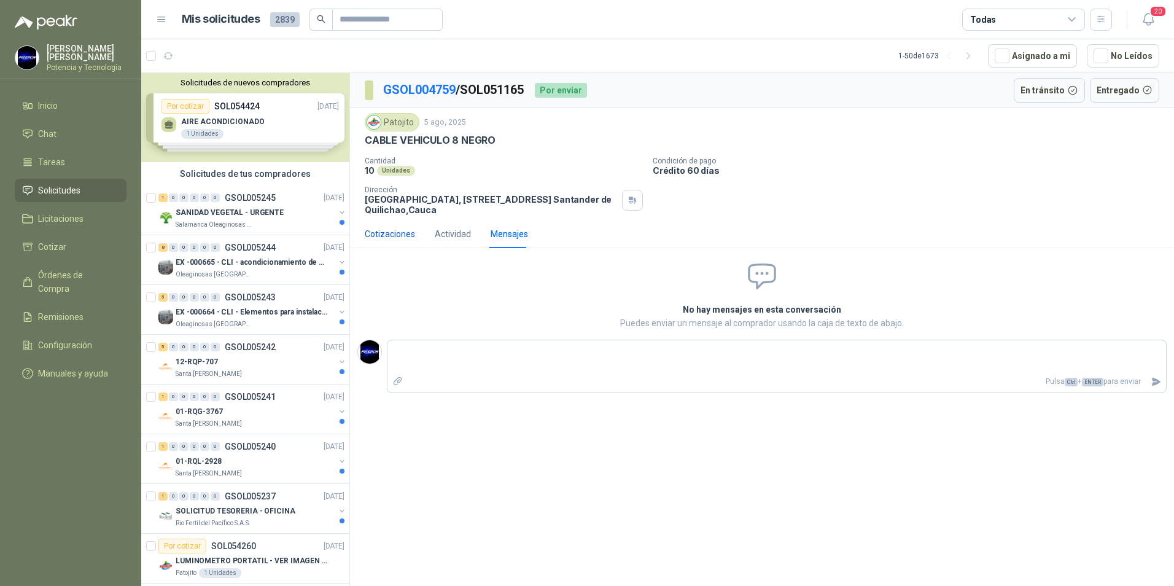
click at [402, 235] on div "Cotizaciones" at bounding box center [390, 234] width 50 height 14
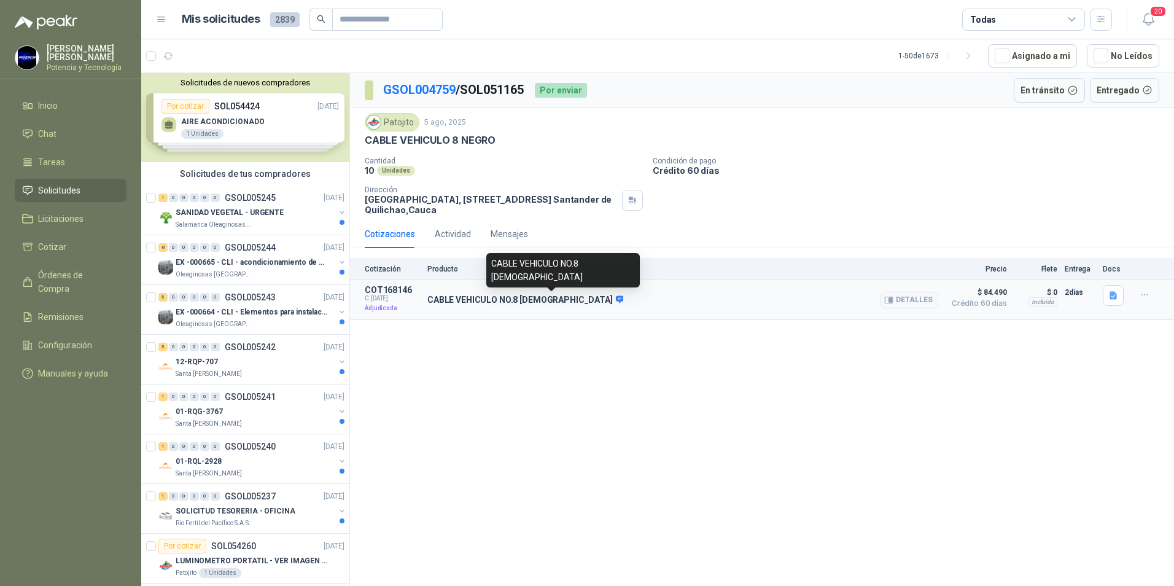
click at [616, 300] on icon at bounding box center [620, 298] width 8 height 7
click at [616, 298] on icon at bounding box center [620, 298] width 8 height 7
click at [573, 267] on div "CABLE VEHICULO NO.8 [DEMOGRAPHIC_DATA]" at bounding box center [563, 270] width 154 height 34
click at [570, 272] on div "CABLE VEHICULO NO.8 [DEMOGRAPHIC_DATA]" at bounding box center [563, 270] width 154 height 34
click at [929, 304] on button "Detalles" at bounding box center [910, 300] width 58 height 17
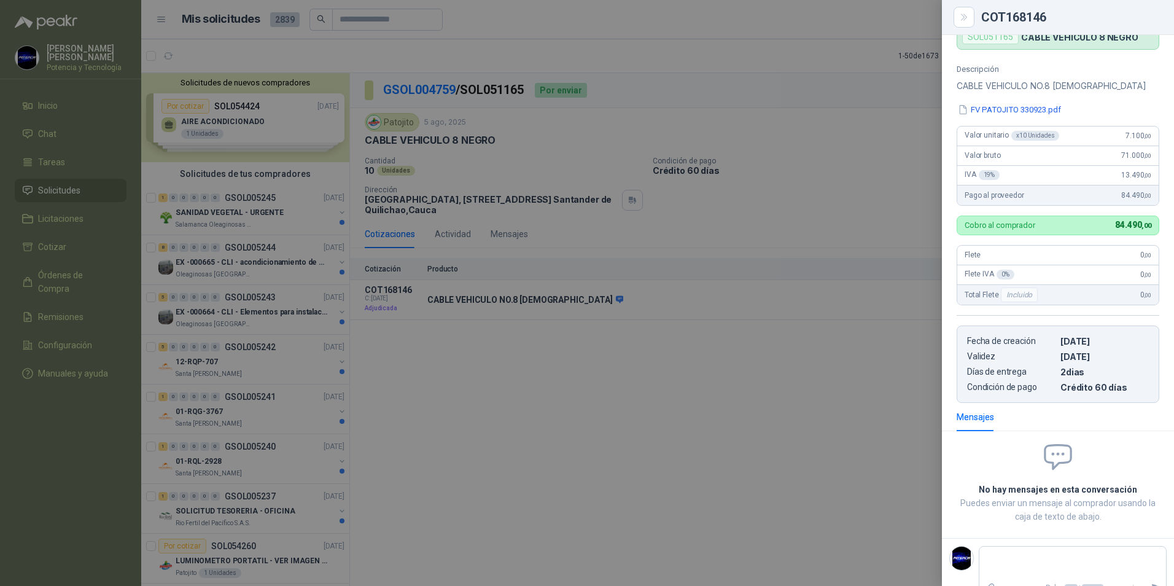
click at [810, 358] on div at bounding box center [587, 293] width 1174 height 586
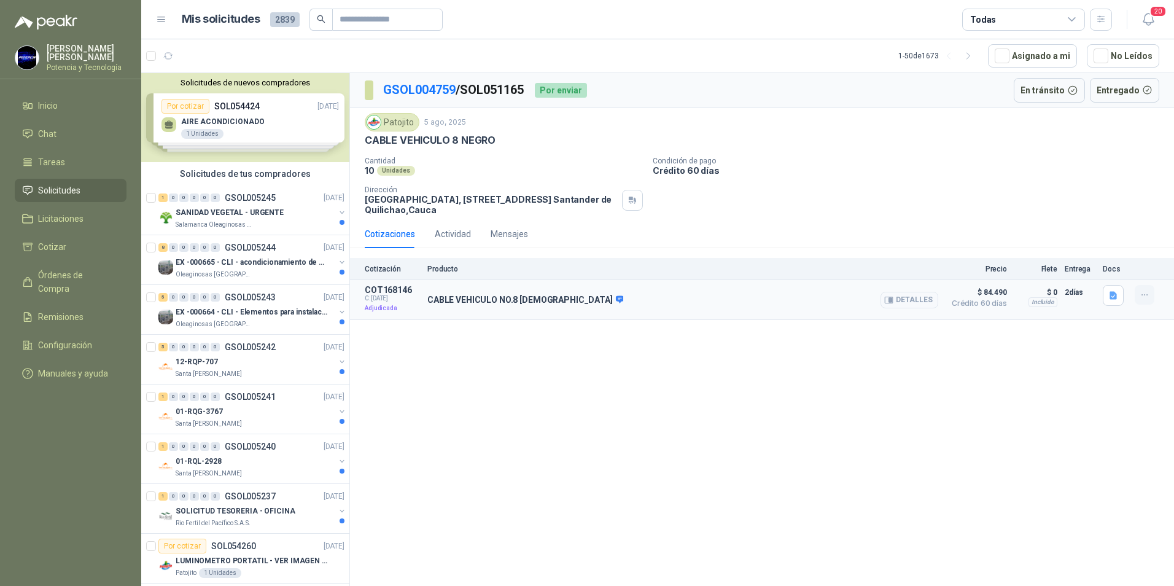
click at [1150, 294] on icon "button" at bounding box center [1145, 295] width 10 height 10
click at [1119, 302] on button "button" at bounding box center [1113, 295] width 21 height 21
click at [1050, 299] on div "Incluido" at bounding box center [1043, 302] width 29 height 10
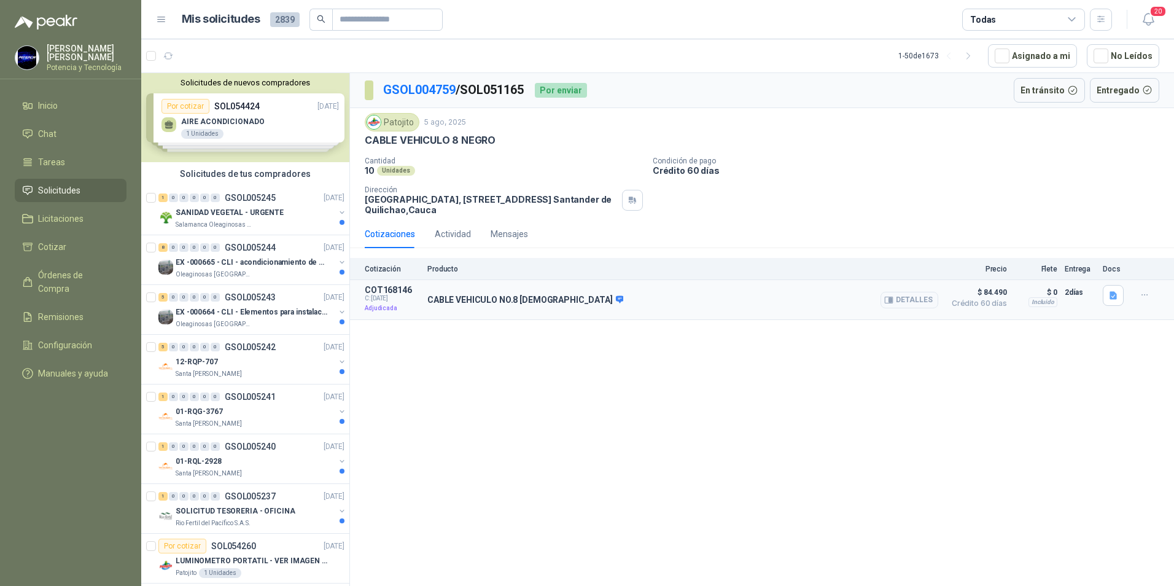
click at [1073, 294] on p "2 días" at bounding box center [1080, 292] width 31 height 15
click at [985, 300] on span "Crédito 60 días" at bounding box center [976, 303] width 61 height 7
click at [994, 289] on span "$ 84.490" at bounding box center [976, 292] width 61 height 15
click at [921, 294] on button "Detalles" at bounding box center [910, 300] width 58 height 17
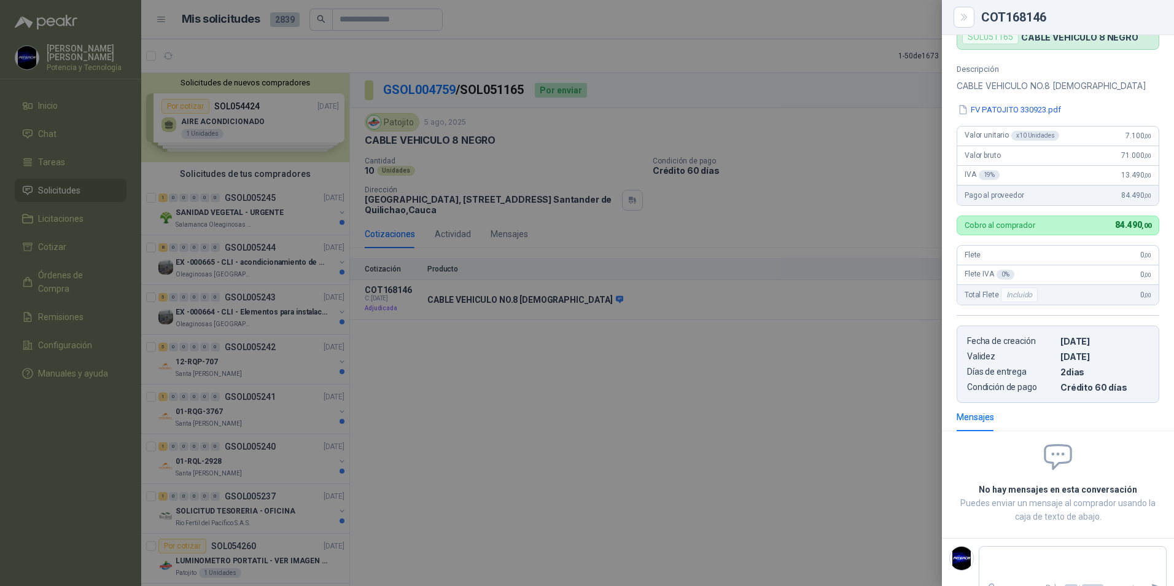
click at [836, 352] on div at bounding box center [587, 293] width 1174 height 586
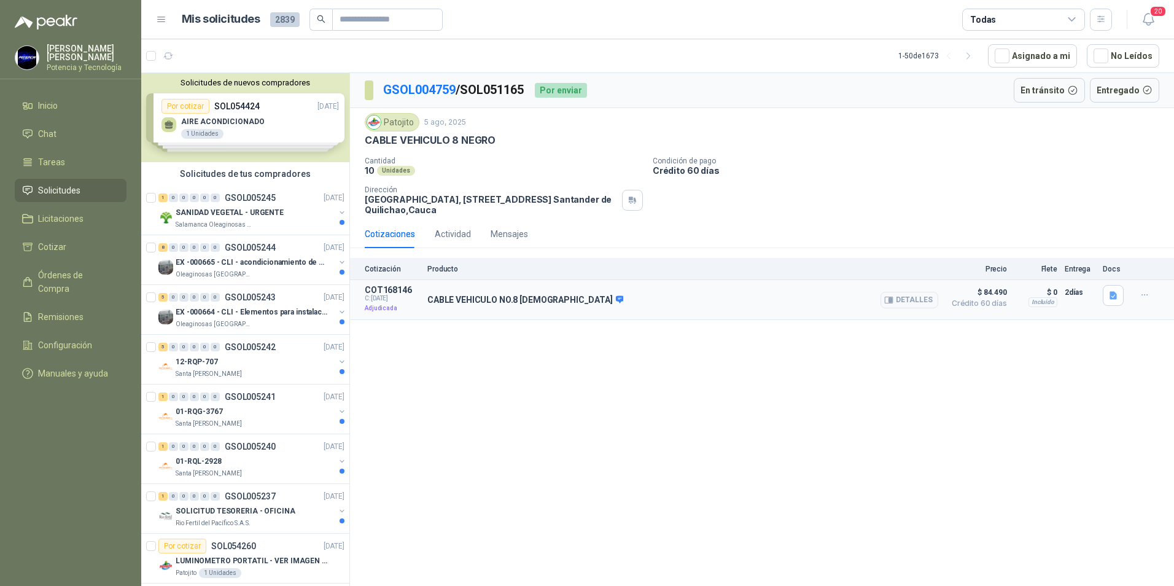
click at [496, 302] on p "CABLE VEHICULO NO.8 [DEMOGRAPHIC_DATA]" at bounding box center [525, 300] width 196 height 11
click at [373, 294] on p "COT168146" at bounding box center [392, 290] width 55 height 10
click at [397, 271] on p "Cotización" at bounding box center [392, 269] width 55 height 9
click at [673, 306] on div "CABLE VEHICULO NO.8 NEGRO Detalles" at bounding box center [682, 299] width 511 height 29
click at [695, 303] on div "CABLE VEHICULO NO.8 NEGRO Detalles" at bounding box center [682, 299] width 511 height 29
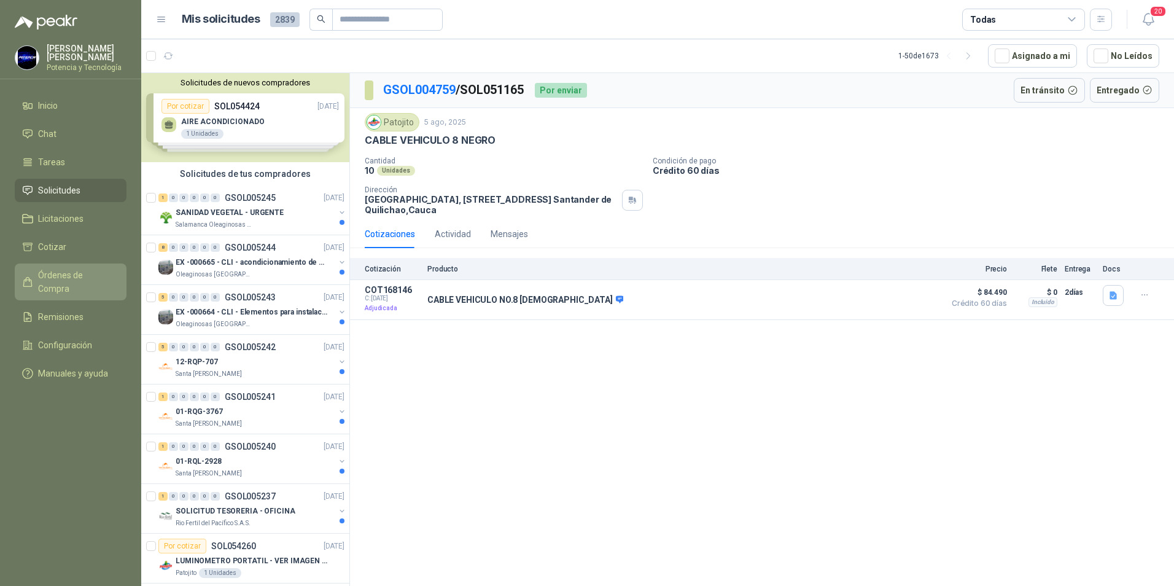
click at [87, 270] on span "Órdenes de Compra" at bounding box center [76, 281] width 77 height 27
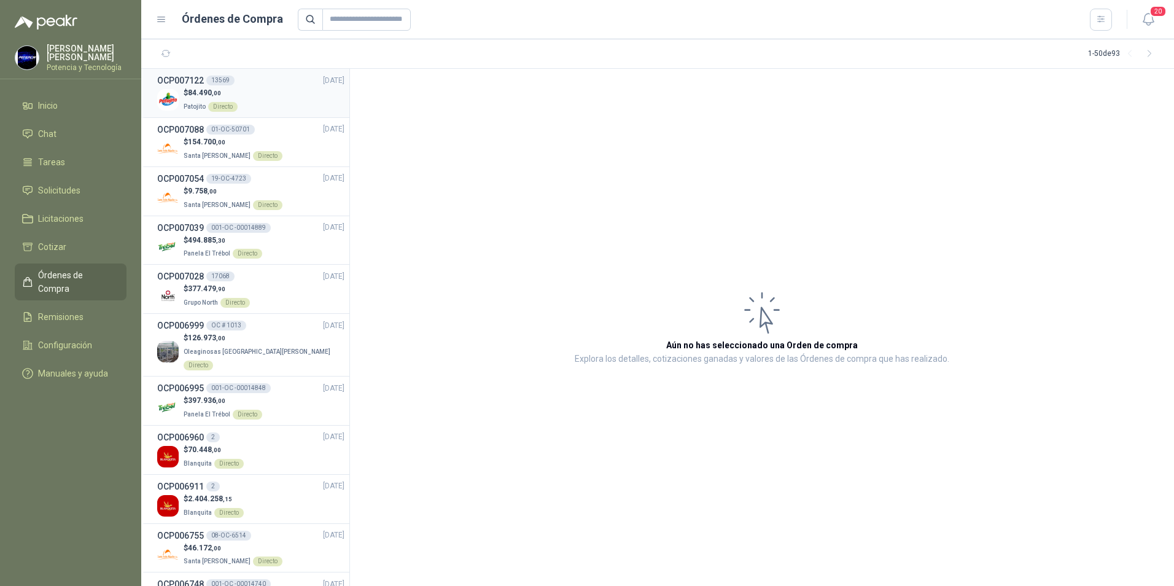
click at [253, 93] on div "$ 84.490 ,00 Patojito Directo" at bounding box center [250, 99] width 187 height 25
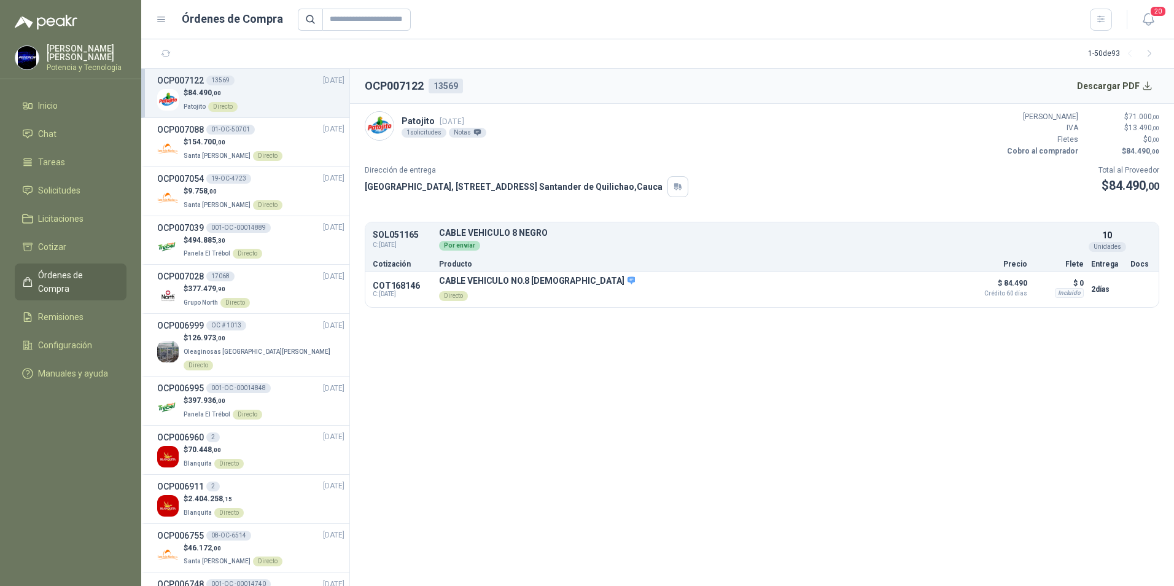
click at [676, 256] on div "Cotización Producto Precio Flete Entrega Docs" at bounding box center [762, 264] width 794 height 16
click at [765, 256] on div "Cotización Producto Precio Flete Entrega Docs" at bounding box center [762, 264] width 794 height 16
click at [856, 262] on p "Producto" at bounding box center [699, 263] width 520 height 7
click at [881, 241] on div "Por enviar" at bounding box center [761, 245] width 645 height 14
click at [1061, 238] on button "Detalles" at bounding box center [1055, 240] width 58 height 17
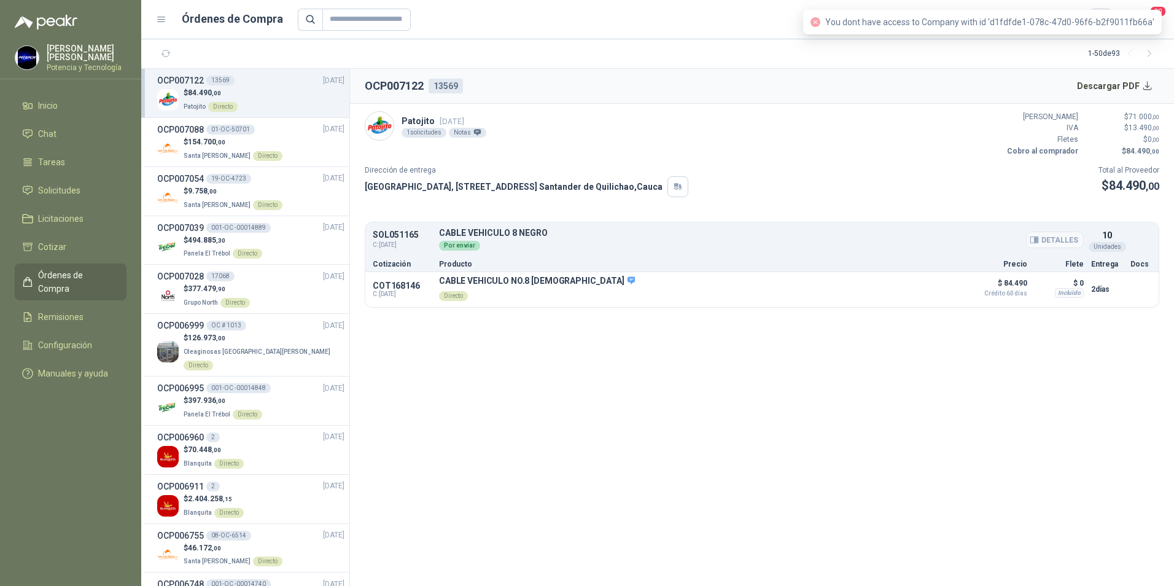
click at [579, 248] on div "Por enviar" at bounding box center [761, 245] width 645 height 14
click at [1029, 243] on button "Detalles" at bounding box center [1055, 240] width 58 height 17
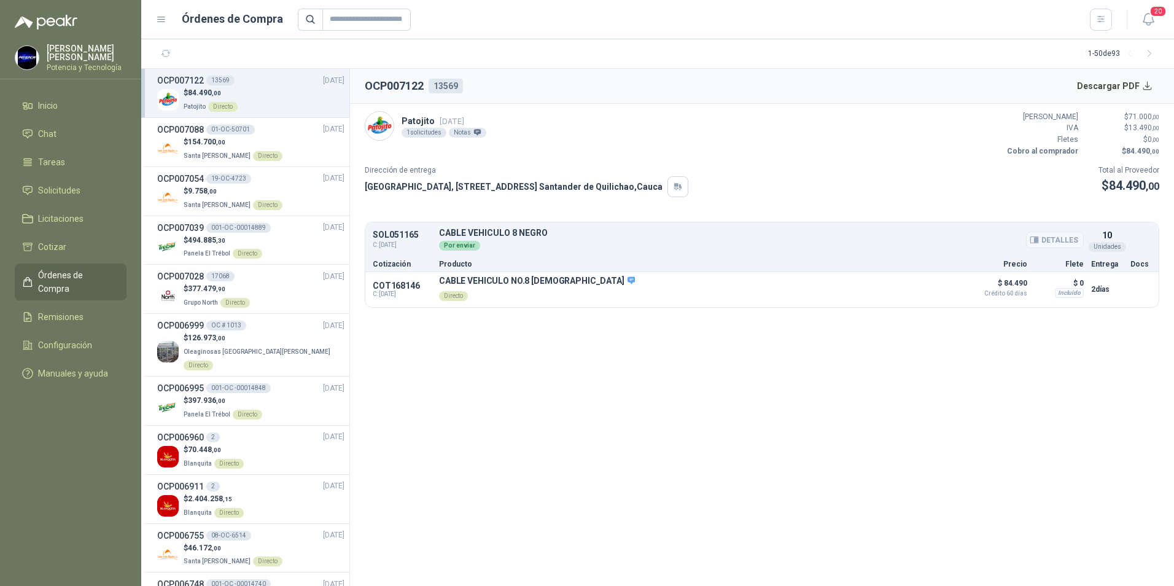
click at [1038, 238] on icon "button" at bounding box center [1036, 240] width 3 height 5
click at [1052, 241] on button "Detalles" at bounding box center [1055, 240] width 58 height 17
click at [1036, 237] on icon "button" at bounding box center [1035, 240] width 8 height 6
click at [1134, 87] on button "Descargar PDF" at bounding box center [1116, 86] width 90 height 25
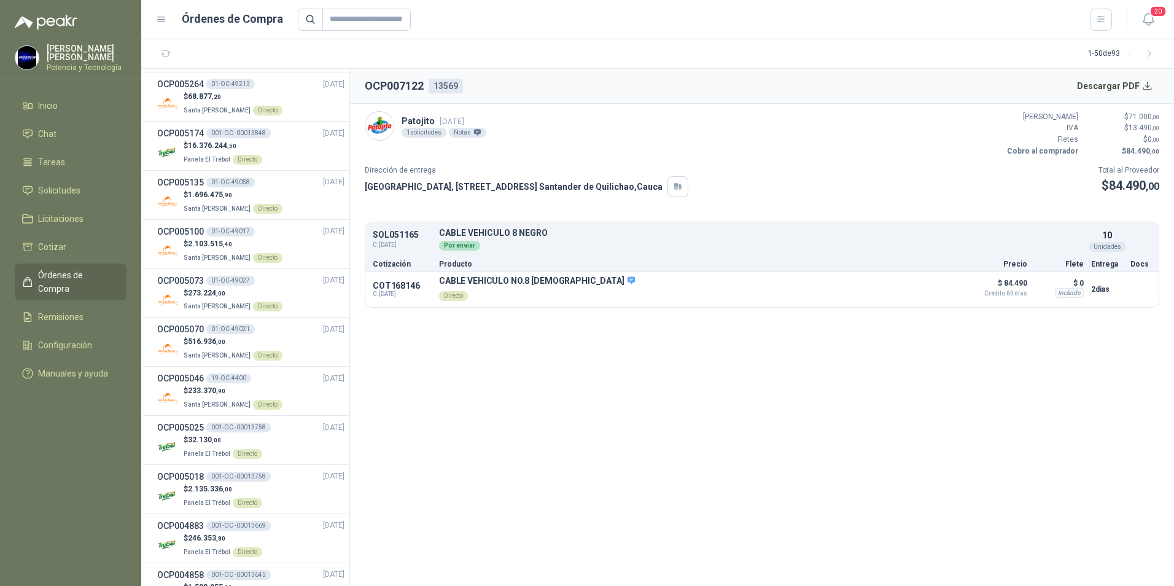
scroll to position [1535, 0]
